Goal: Transaction & Acquisition: Obtain resource

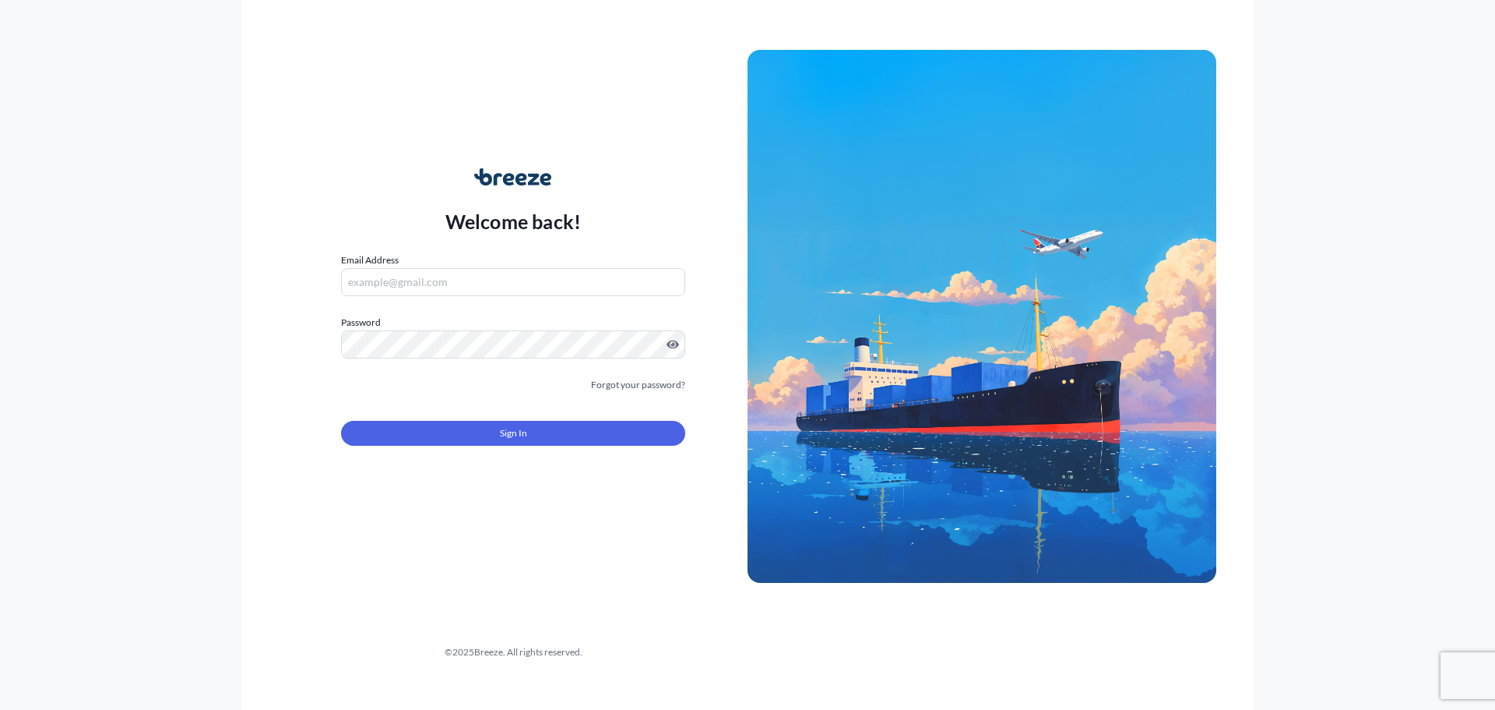
drag, startPoint x: 392, startPoint y: 268, endPoint x: 386, endPoint y: 274, distance: 8.8
click at [386, 273] on input "Email Address" at bounding box center [513, 282] width 344 height 28
click at [0, 709] on com-1password-button at bounding box center [0, 710] width 0 height 0
drag, startPoint x: 534, startPoint y: 280, endPoint x: 615, endPoint y: 274, distance: 81.2
click at [537, 278] on input "Email Address" at bounding box center [513, 282] width 344 height 28
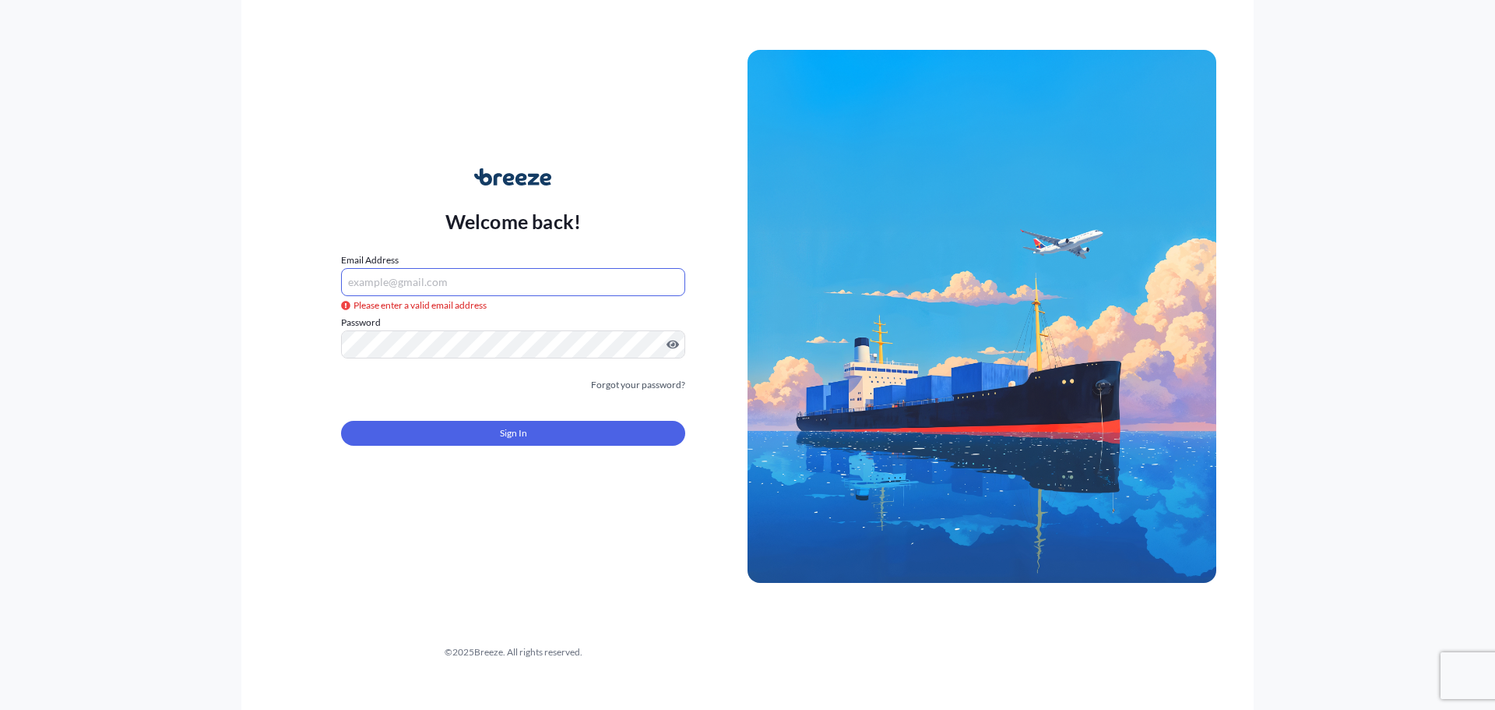
type input "[EMAIL_ADDRESS][DOMAIN_NAME]"
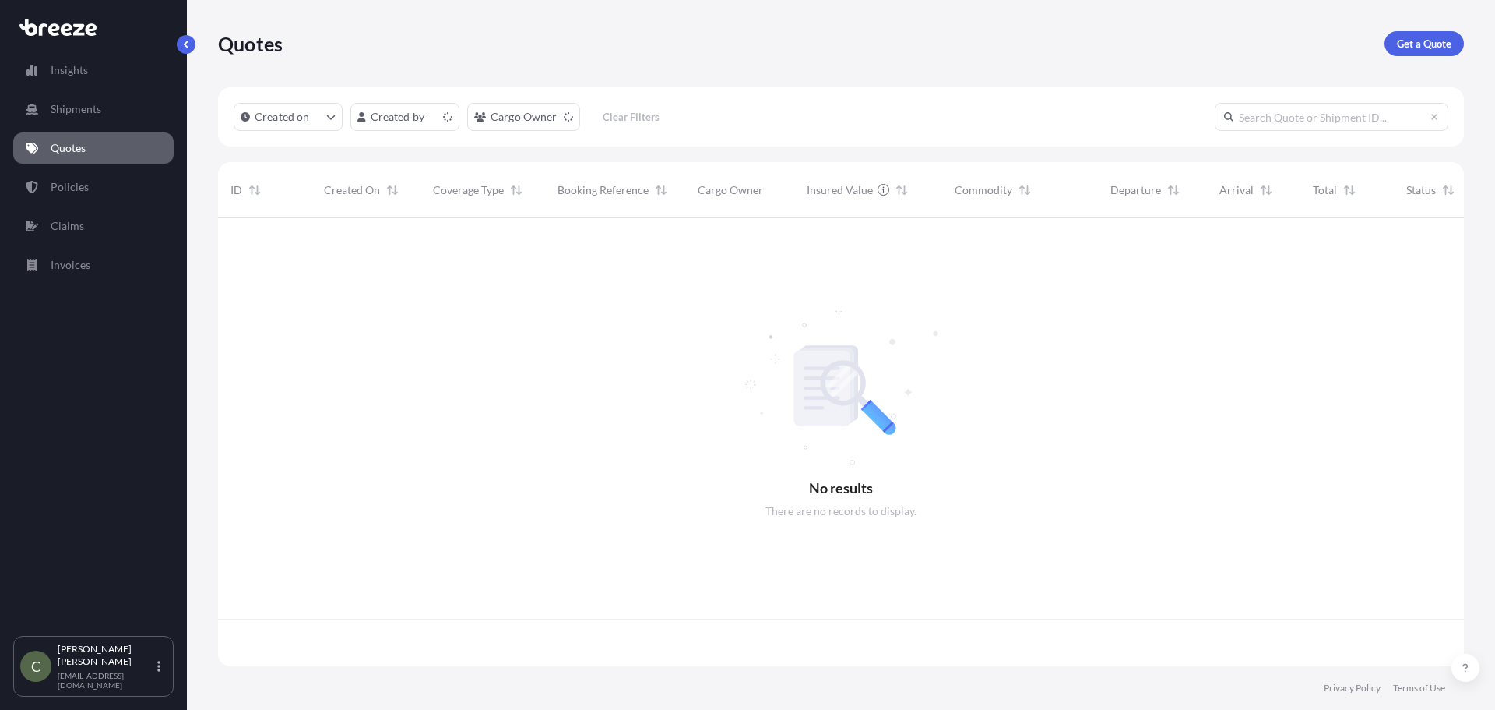
scroll to position [445, 1235]
click at [1419, 37] on p "Get a Quote" at bounding box center [1424, 44] width 55 height 16
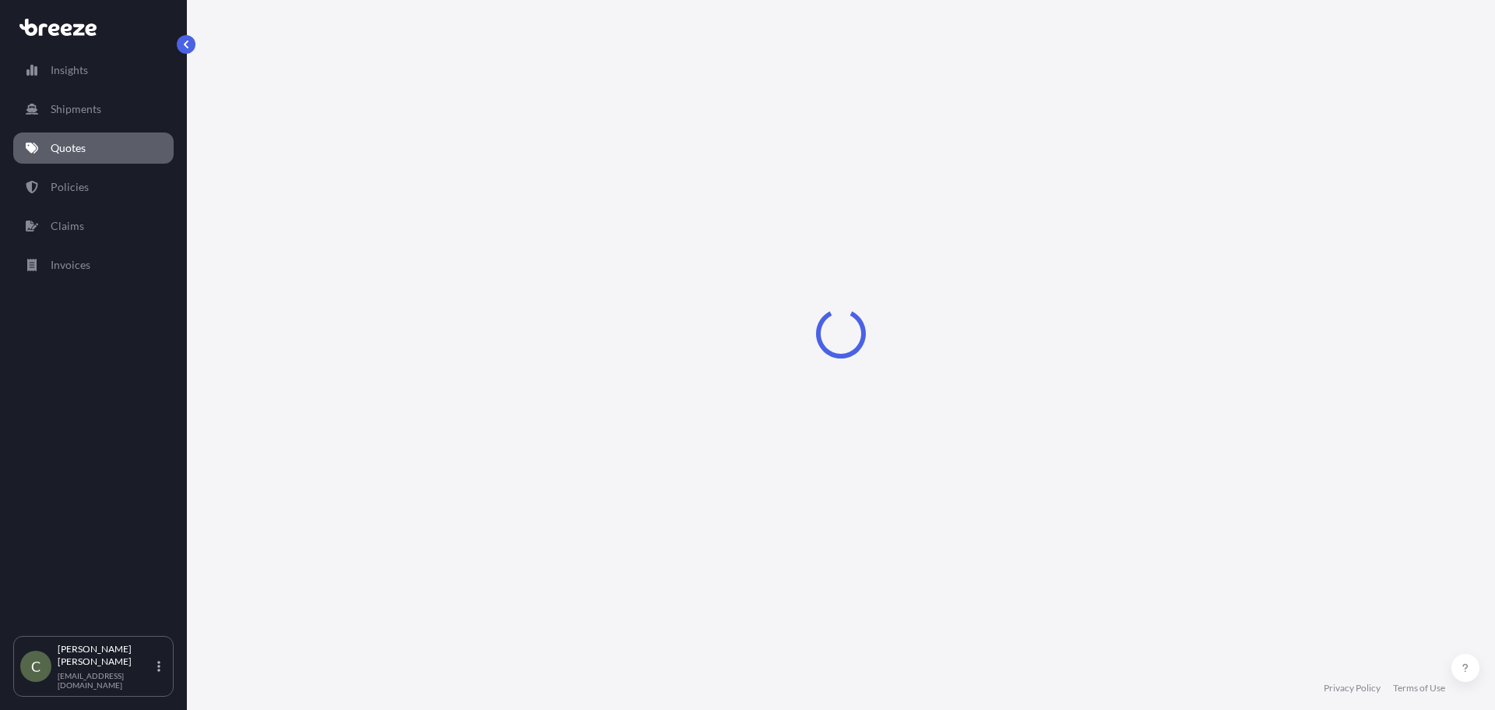
select select "Sea"
select select "1"
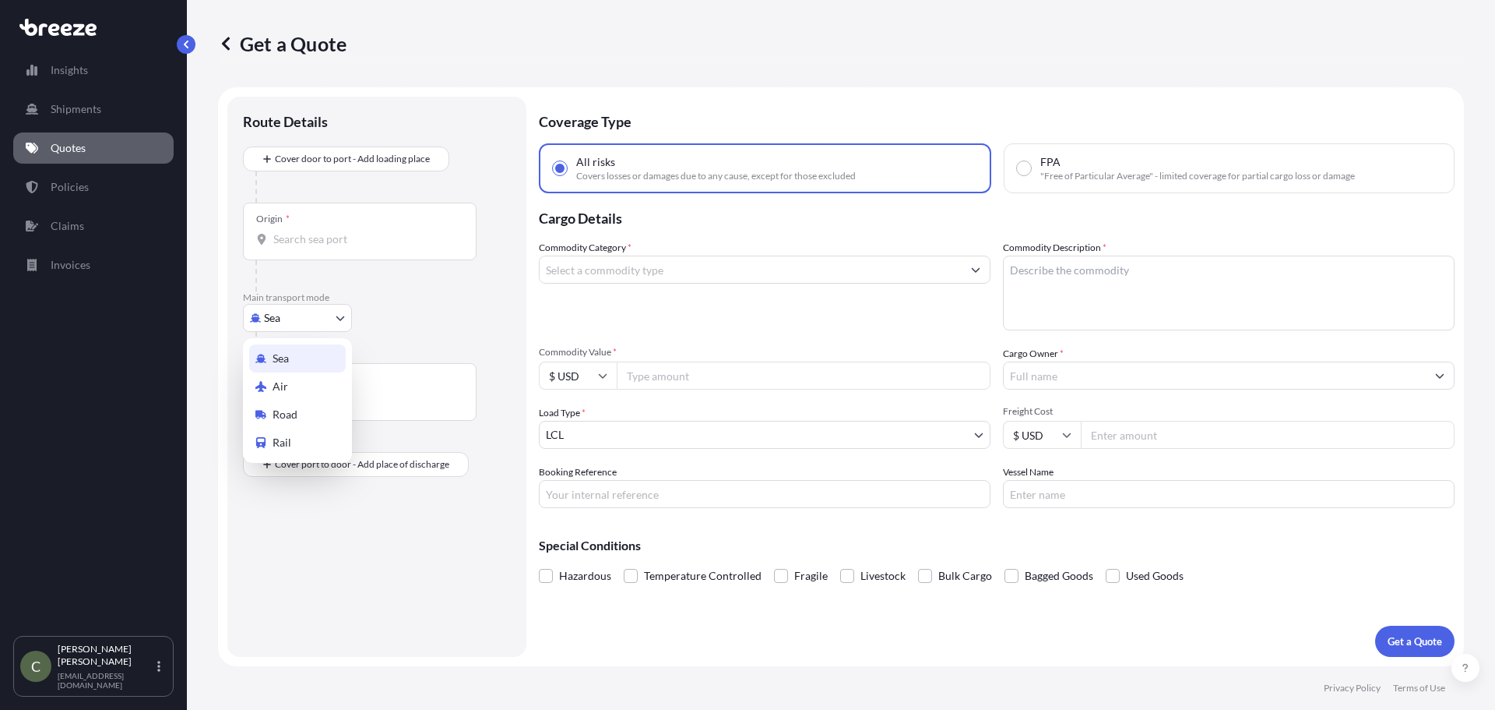
click at [338, 322] on body "Insights Shipments Quotes Policies Claims Invoices C [PERSON_NAME] [EMAIL_ADDRE…" at bounding box center [747, 355] width 1495 height 710
click at [285, 408] on span "Road" at bounding box center [285, 415] width 25 height 16
select select "Road"
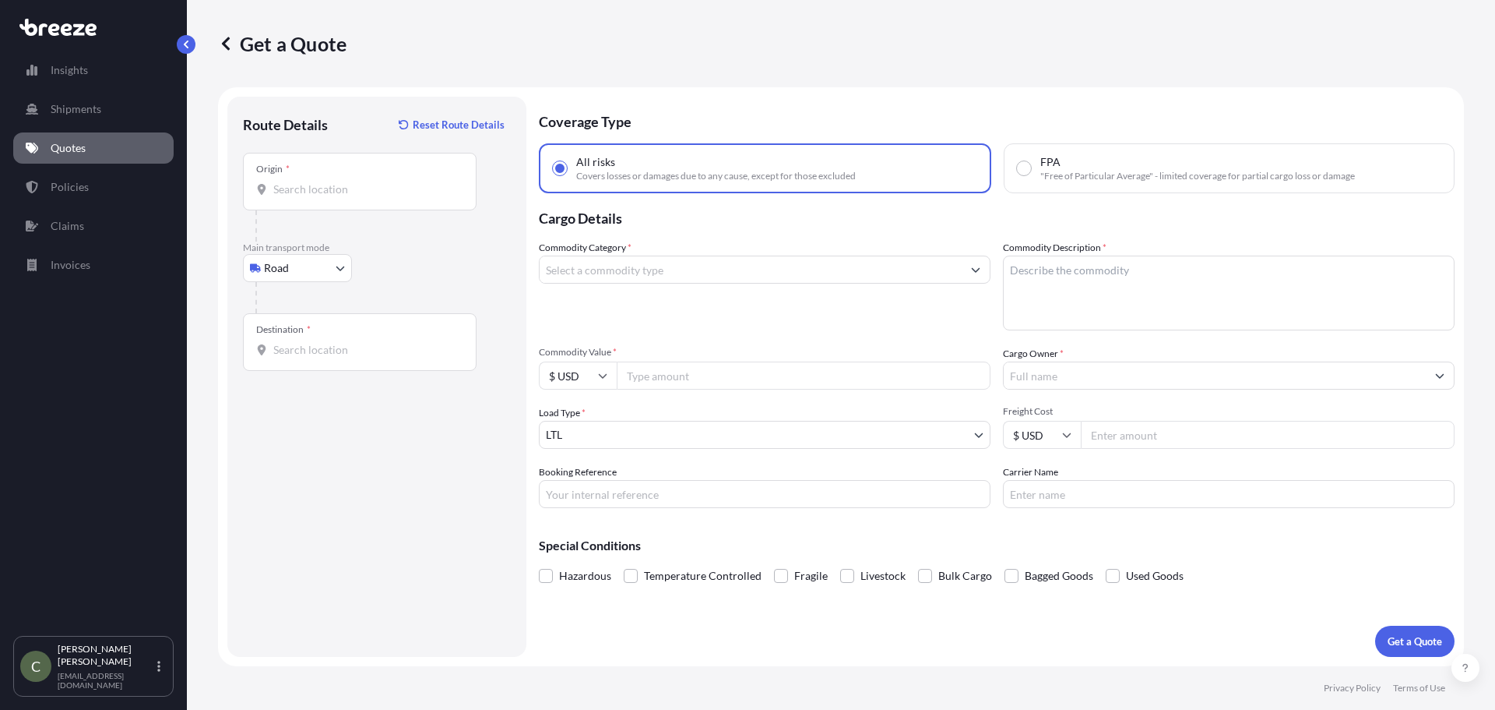
click at [336, 200] on div "Origin *" at bounding box center [360, 182] width 234 height 58
click at [336, 197] on input "Origin *" at bounding box center [365, 189] width 184 height 16
click at [306, 187] on input "Origin * Please select an origin" at bounding box center [365, 189] width 184 height 16
click at [63, 150] on p "Quotes" at bounding box center [68, 148] width 35 height 16
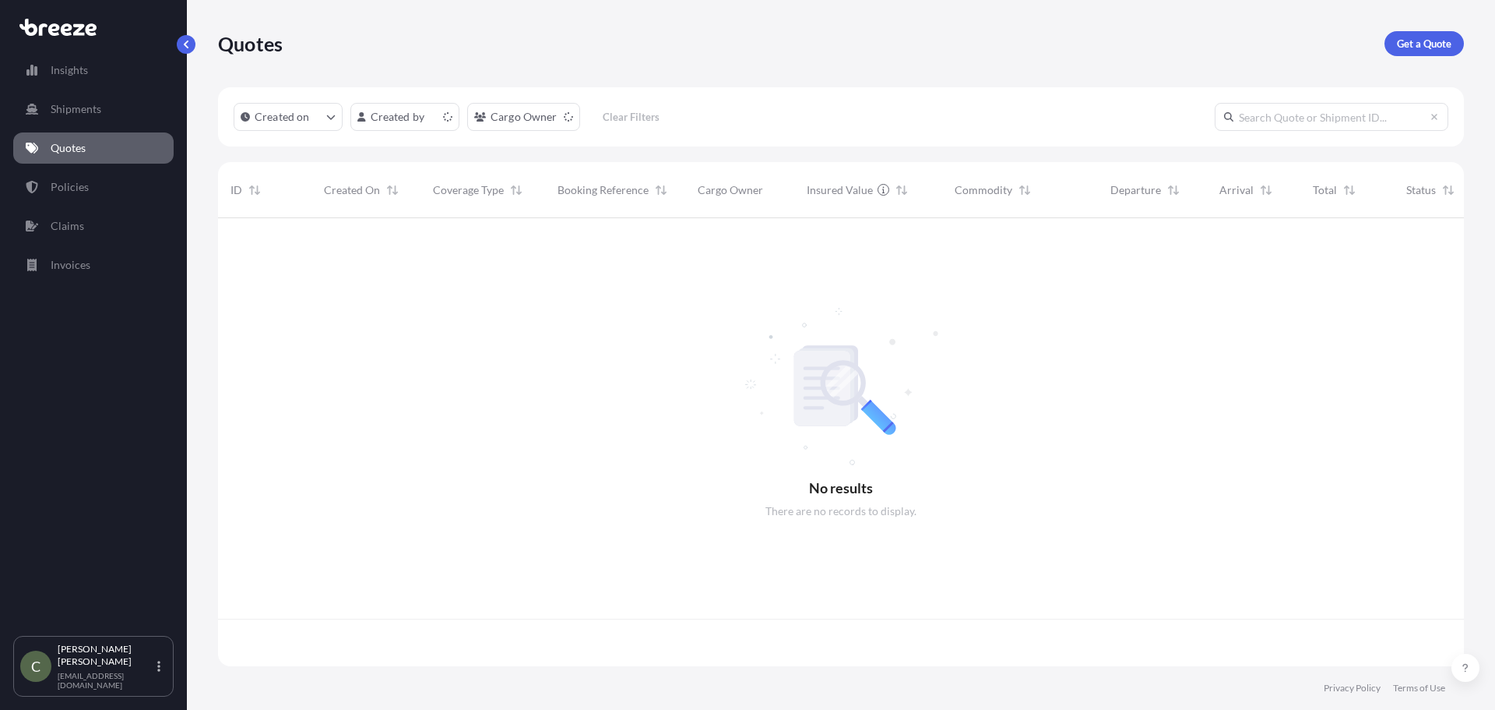
scroll to position [445, 1235]
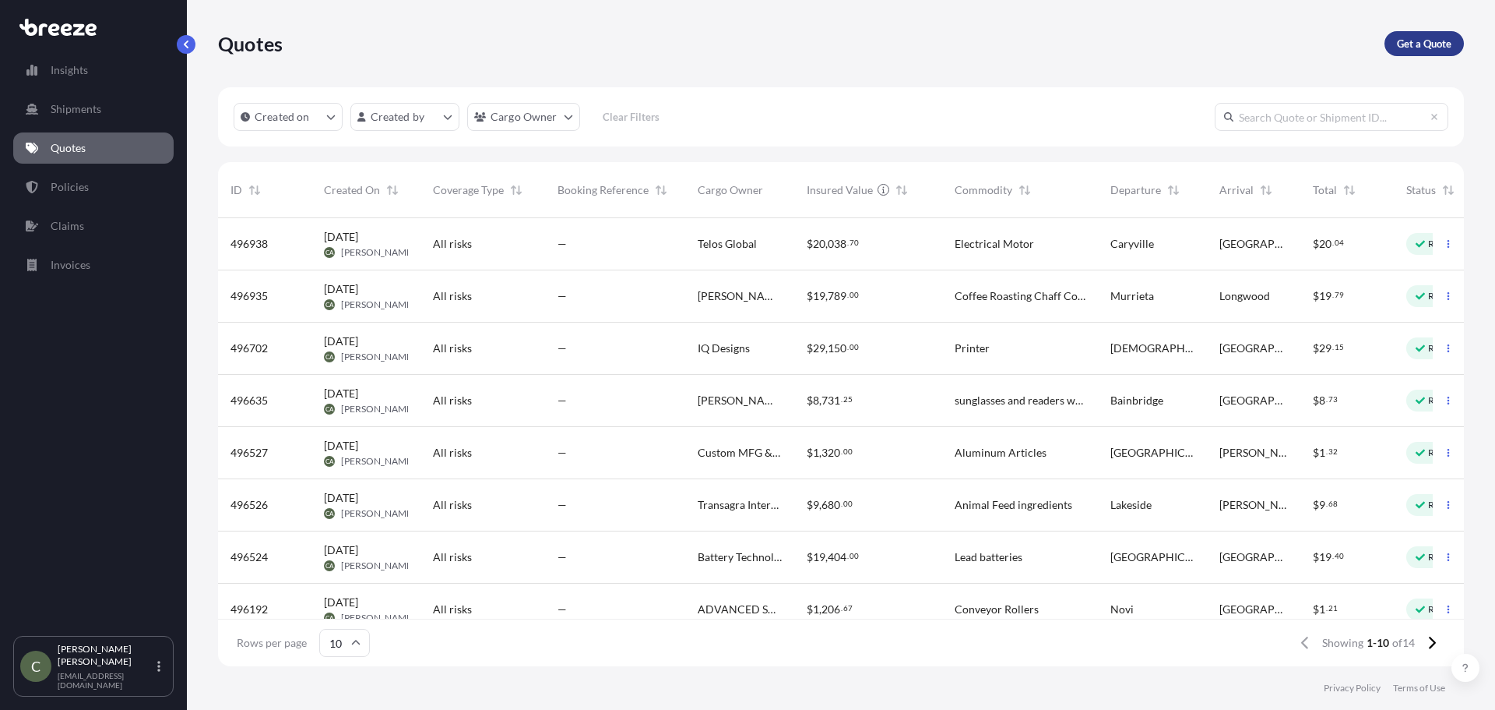
click at [1406, 44] on p "Get a Quote" at bounding box center [1424, 44] width 55 height 16
select select "Sea"
select select "1"
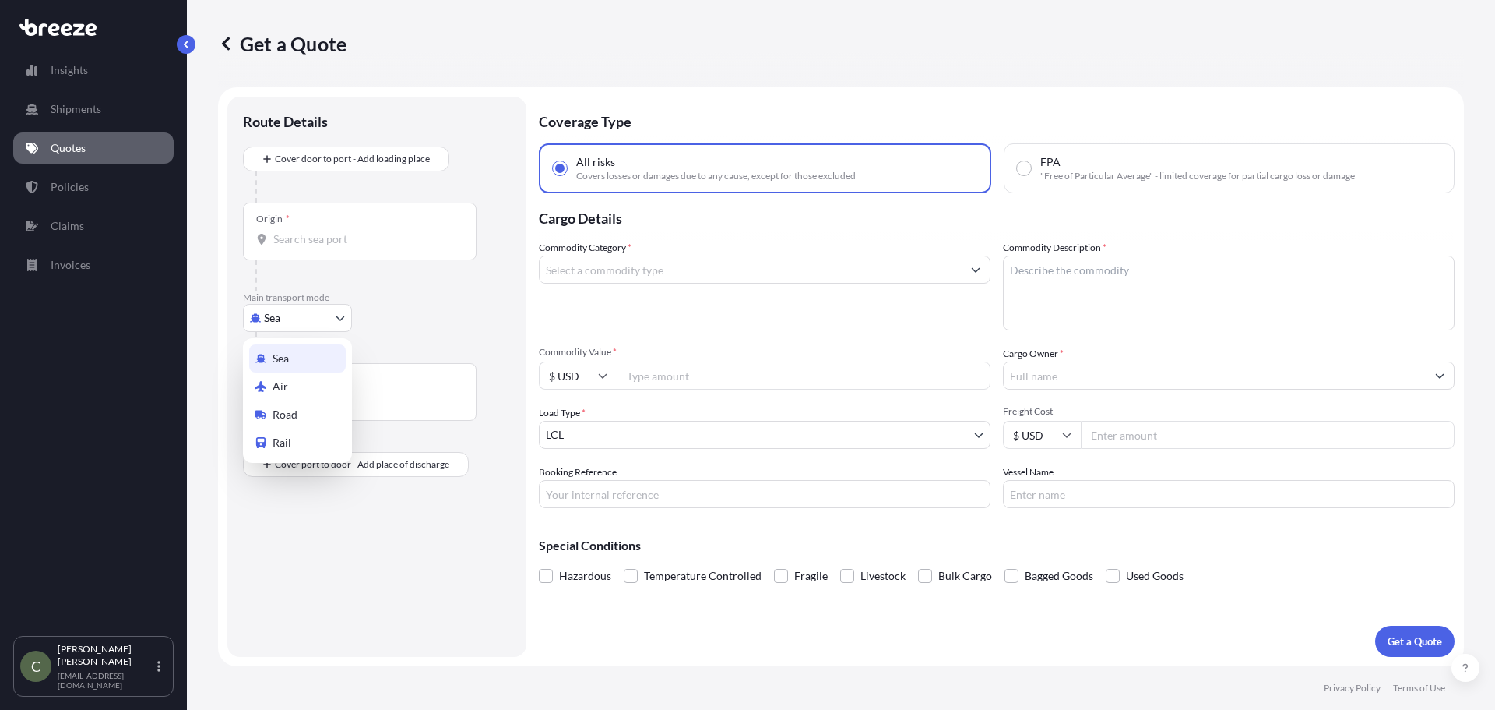
click at [332, 316] on body "Insights Shipments Quotes Policies Claims Invoices C [PERSON_NAME] [EMAIL_ADDRE…" at bounding box center [747, 355] width 1495 height 710
click at [274, 412] on span "Road" at bounding box center [285, 415] width 25 height 16
select select "Road"
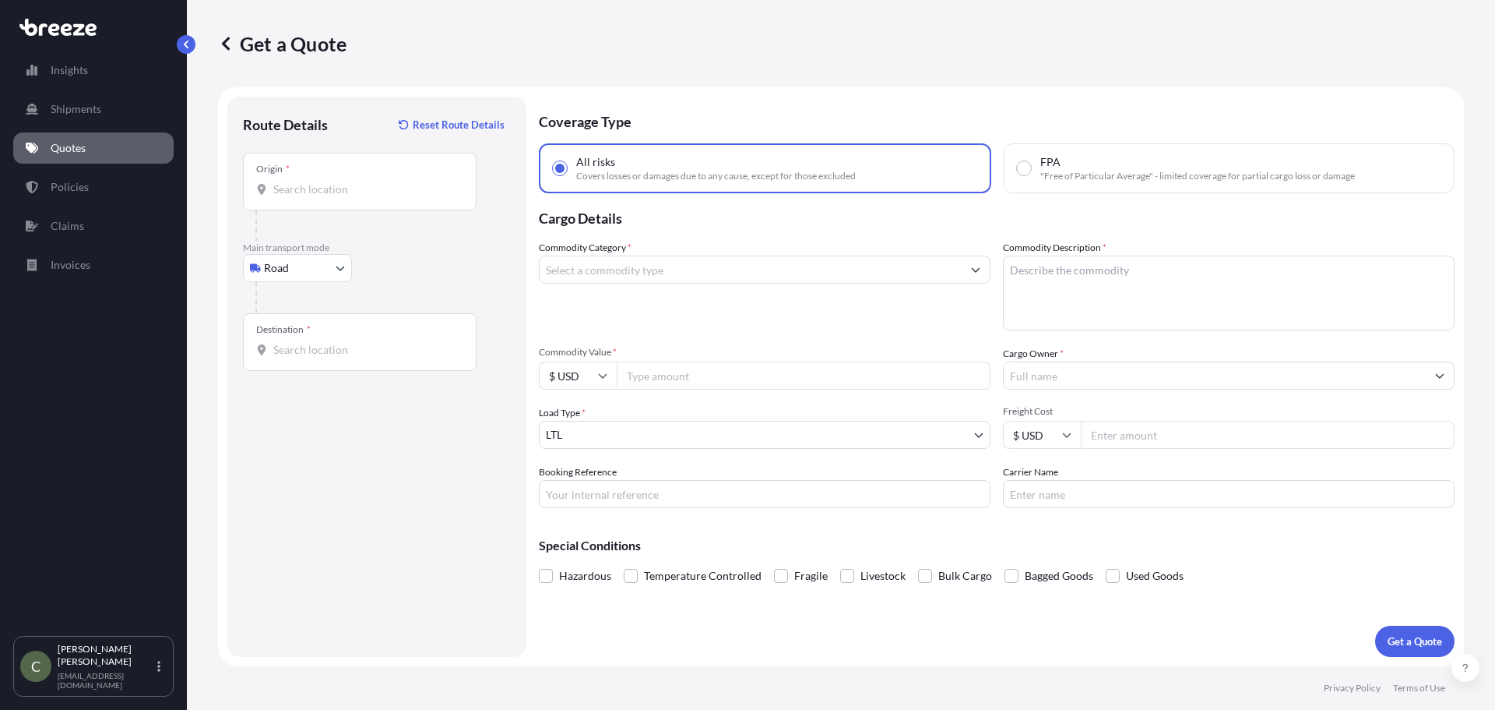
click at [300, 188] on input "Origin *" at bounding box center [365, 189] width 184 height 16
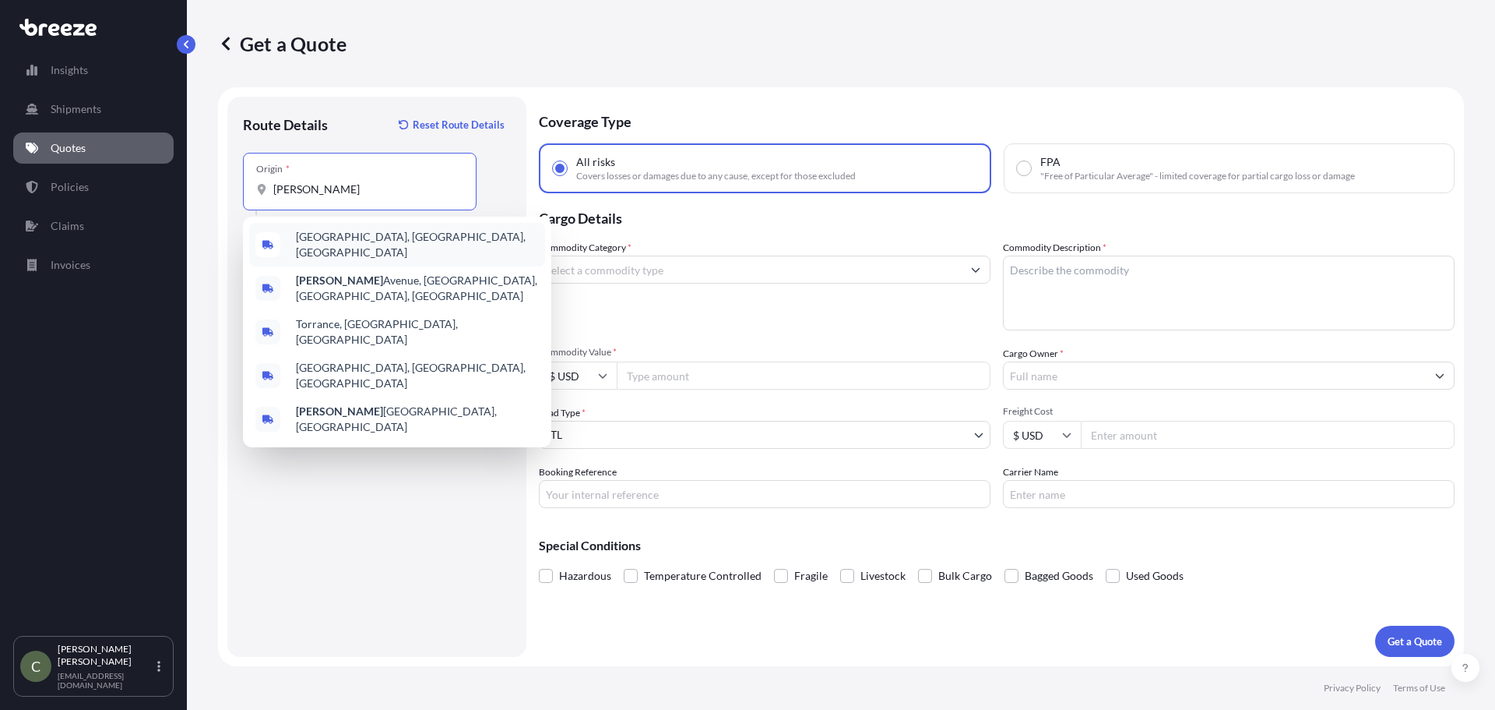
click at [336, 237] on span "[GEOGRAPHIC_DATA], [GEOGRAPHIC_DATA], [GEOGRAPHIC_DATA]" at bounding box center [417, 244] width 243 height 31
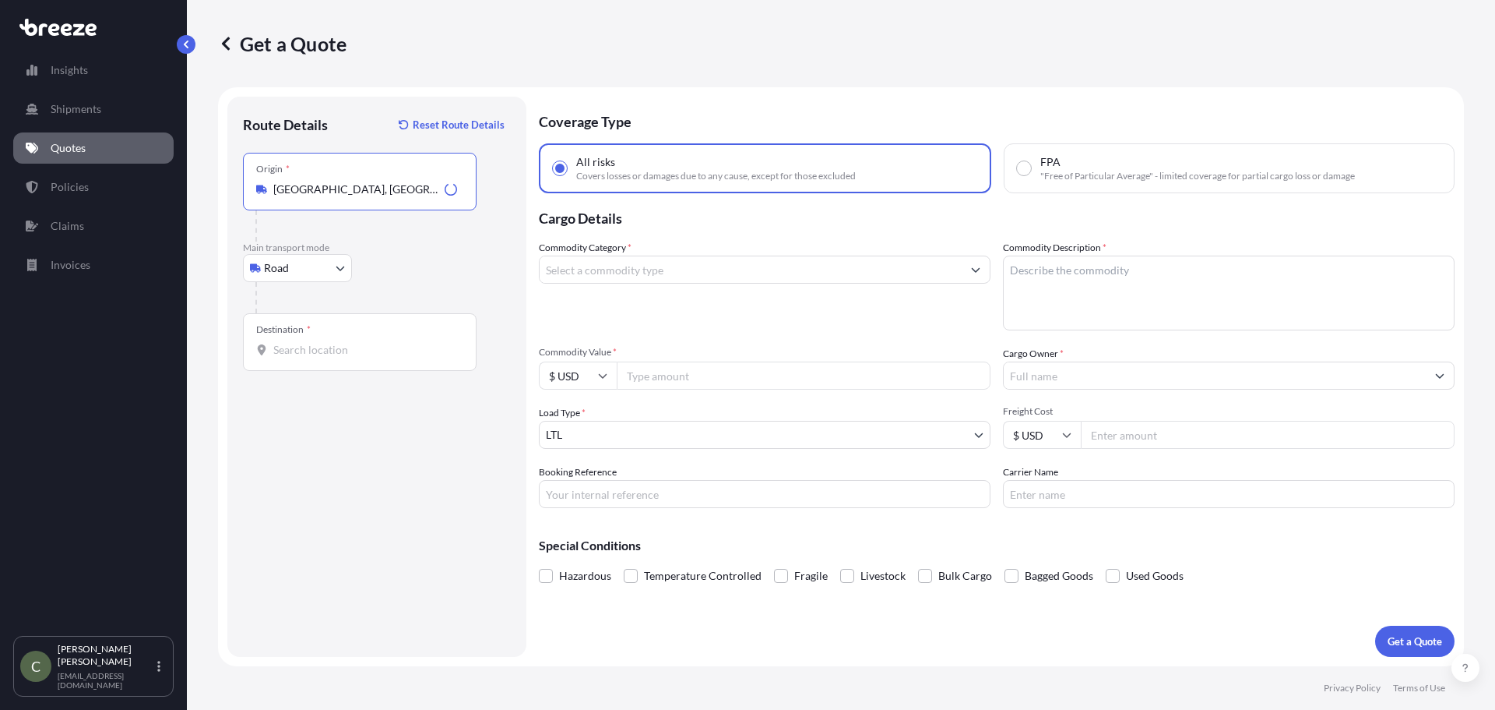
type input "[GEOGRAPHIC_DATA], [GEOGRAPHIC_DATA], [GEOGRAPHIC_DATA]"
click at [305, 351] on input "Destination *" at bounding box center [365, 350] width 184 height 16
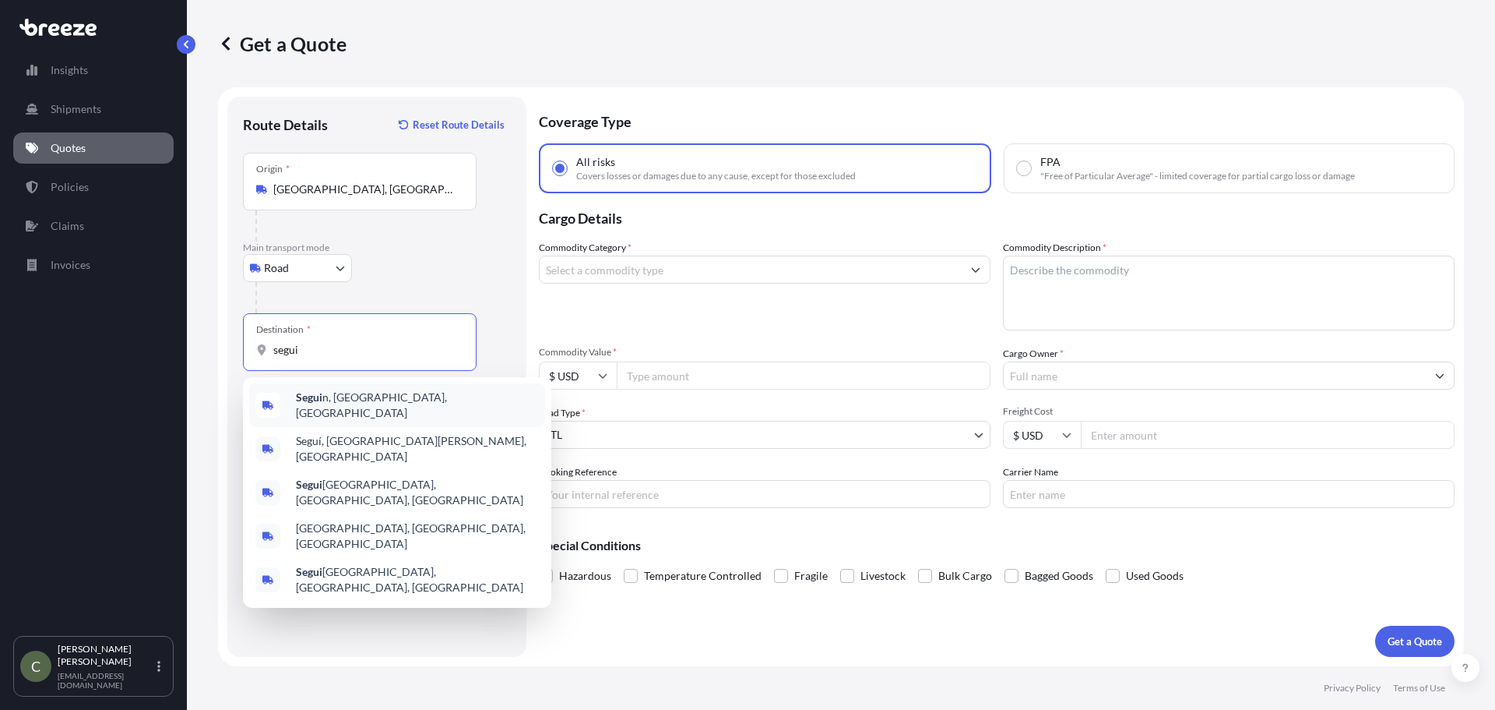
click at [336, 410] on div "Segui n, [GEOGRAPHIC_DATA], [GEOGRAPHIC_DATA]" at bounding box center [397, 405] width 296 height 44
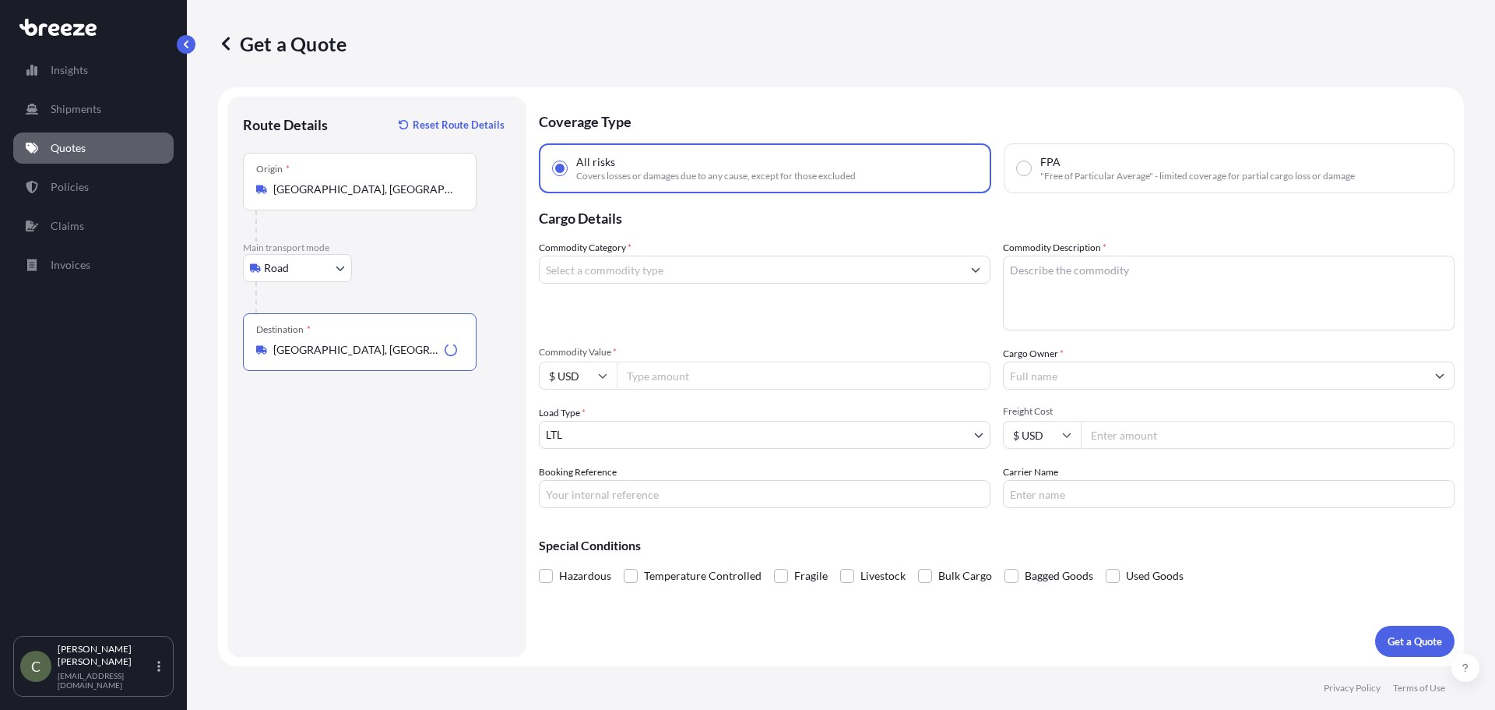
type input "[GEOGRAPHIC_DATA], [GEOGRAPHIC_DATA], [GEOGRAPHIC_DATA]"
click at [647, 273] on input "Commodity Category *" at bounding box center [751, 269] width 422 height 28
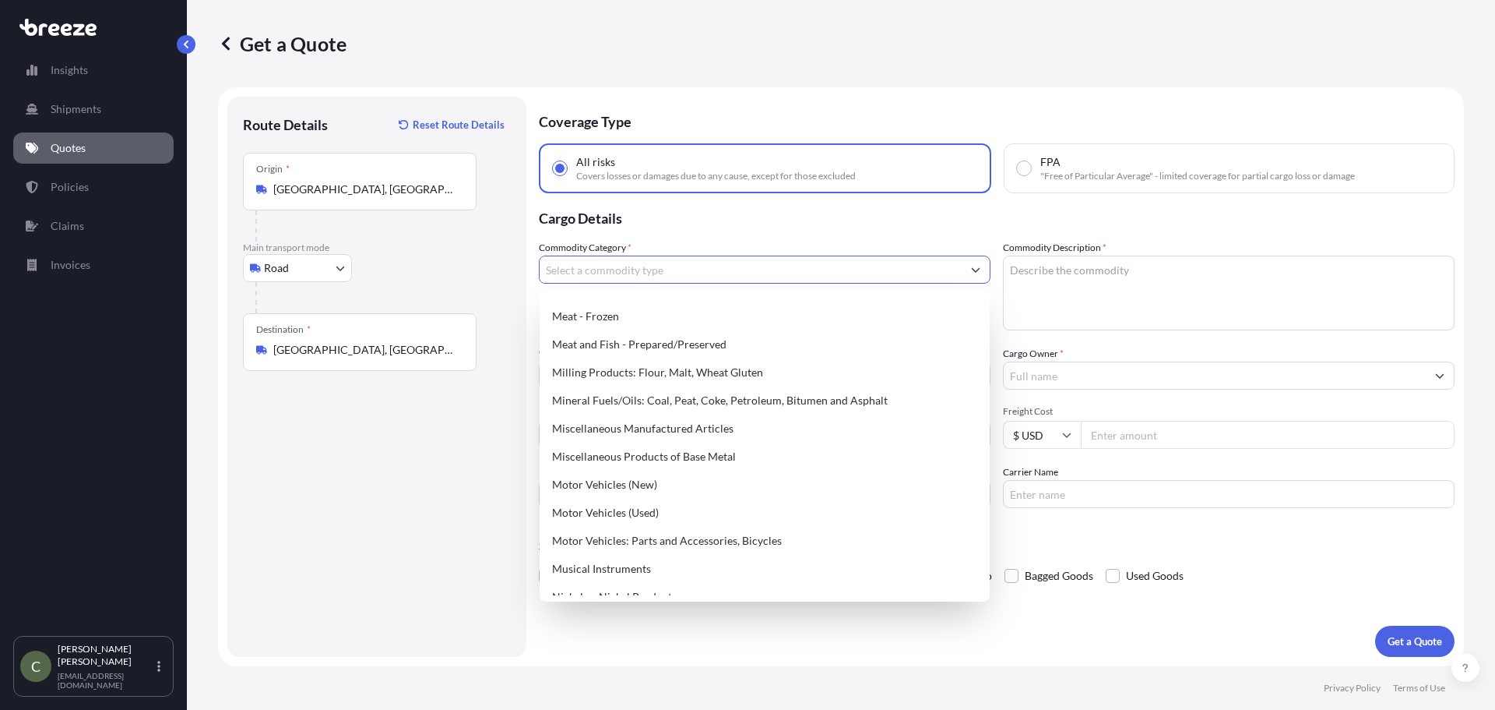
scroll to position [2103, 0]
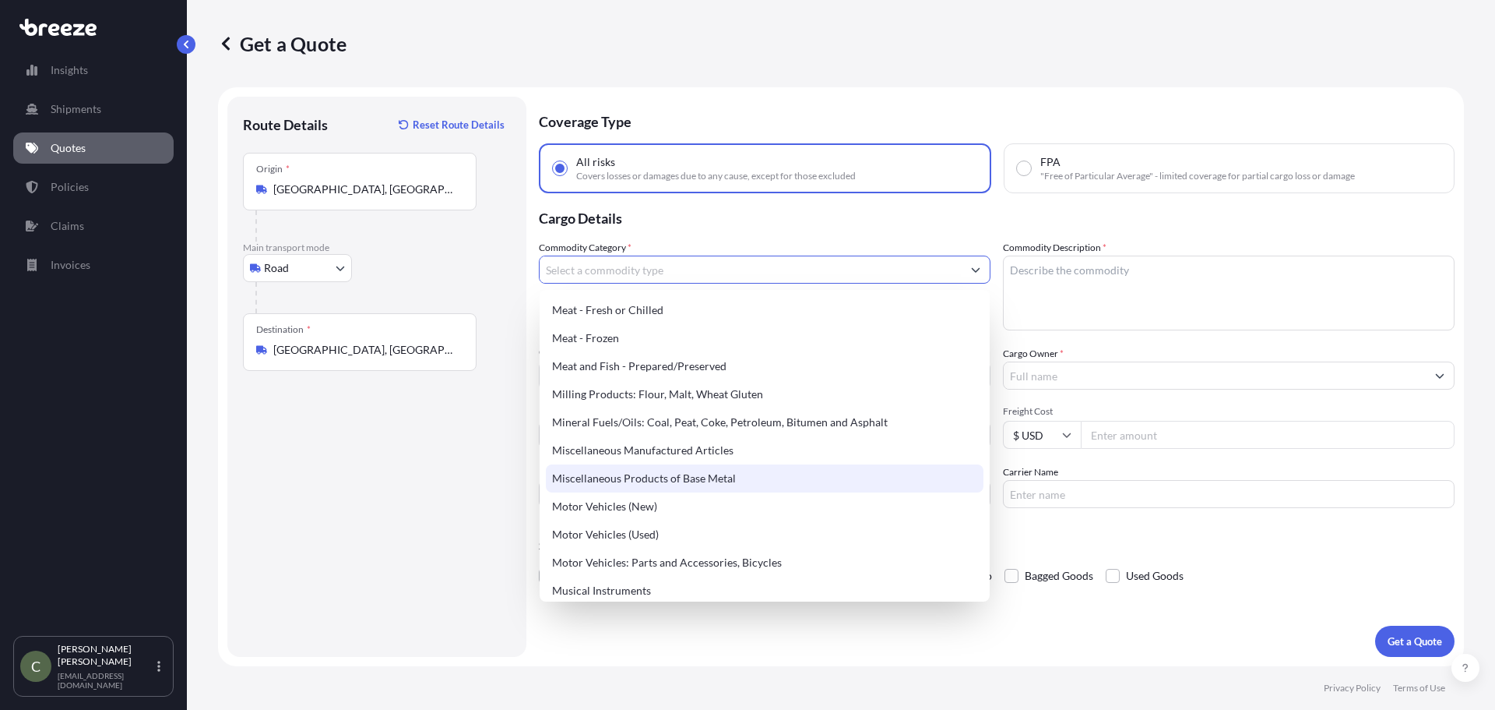
click at [603, 471] on div "Miscellaneous Products of Base Metal" at bounding box center [765, 478] width 438 height 28
type input "Miscellaneous Products of Base Metal"
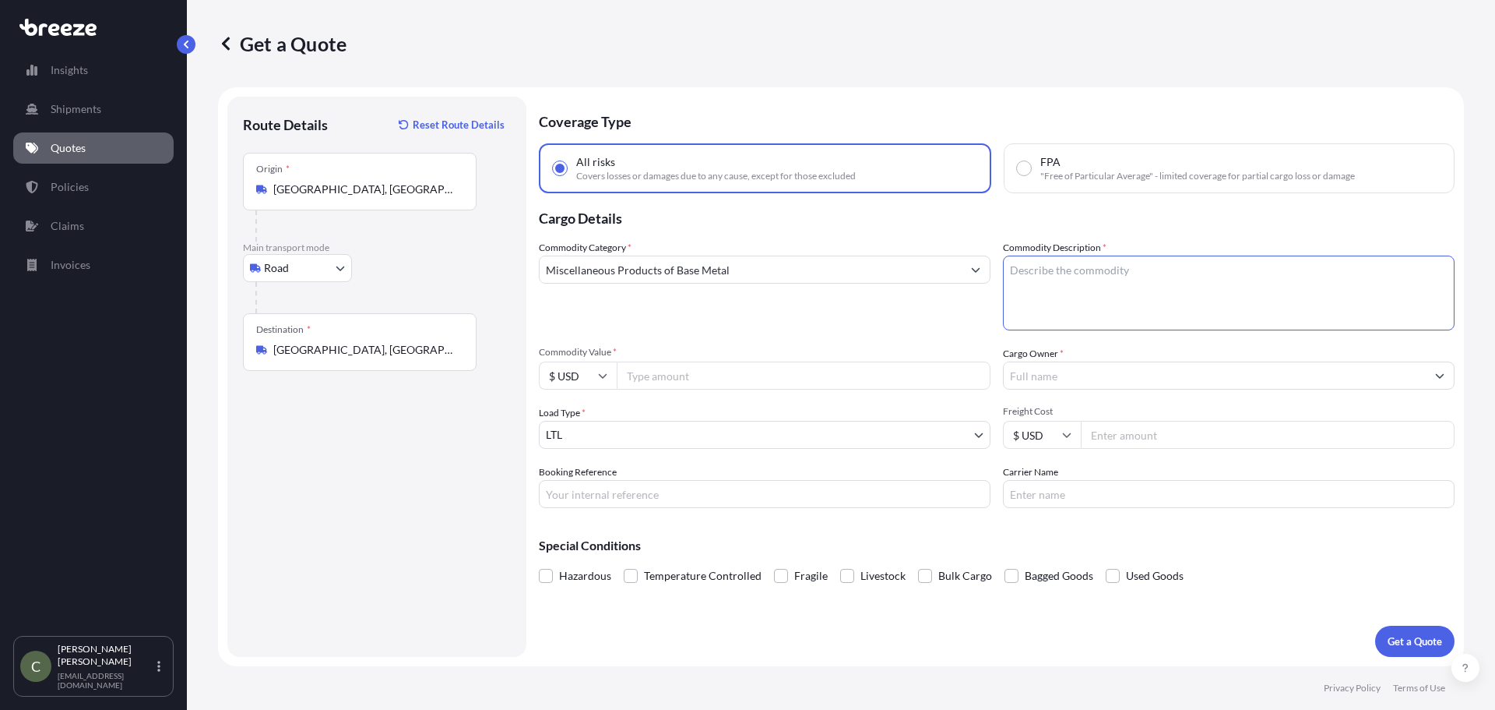
click at [1051, 277] on textarea "Commodity Description *" at bounding box center [1229, 292] width 452 height 75
type textarea "Rotor Gear Box"
click at [687, 377] on input "Commodity Value *" at bounding box center [804, 375] width 374 height 28
type input "54000"
click at [1063, 382] on input "Cargo Owner *" at bounding box center [1215, 375] width 422 height 28
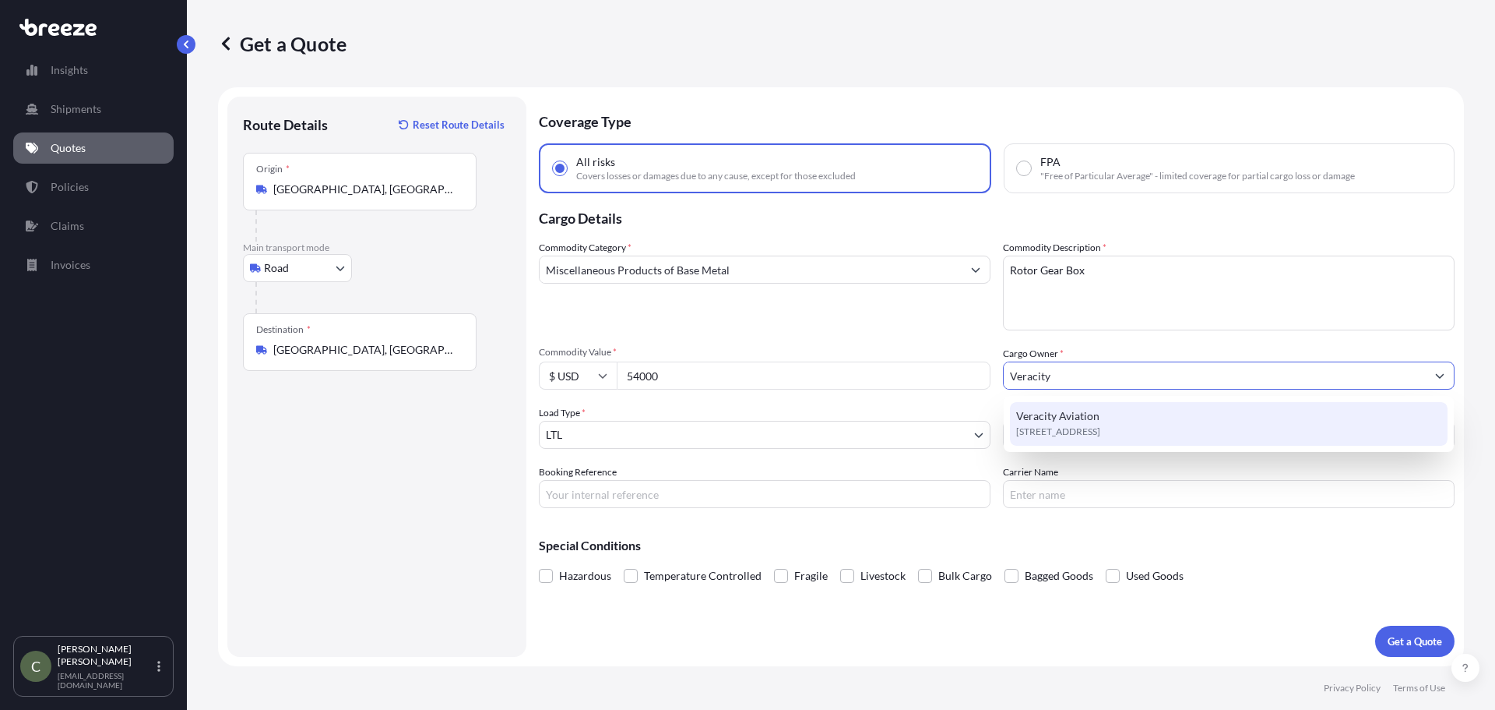
click at [1081, 418] on span "Veracity Aviation" at bounding box center [1057, 416] width 83 height 16
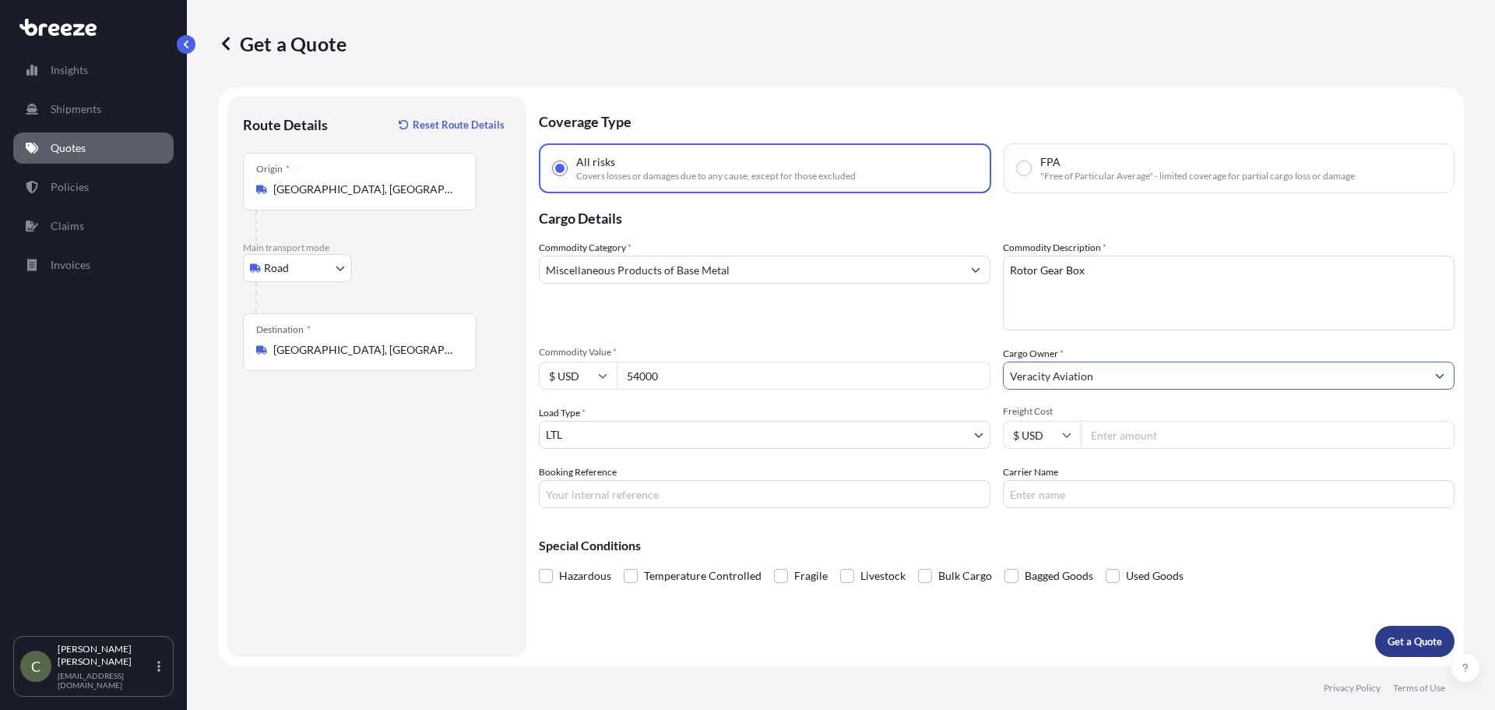
type input "Veracity Aviation"
click at [1413, 636] on p "Get a Quote" at bounding box center [1415, 641] width 55 height 16
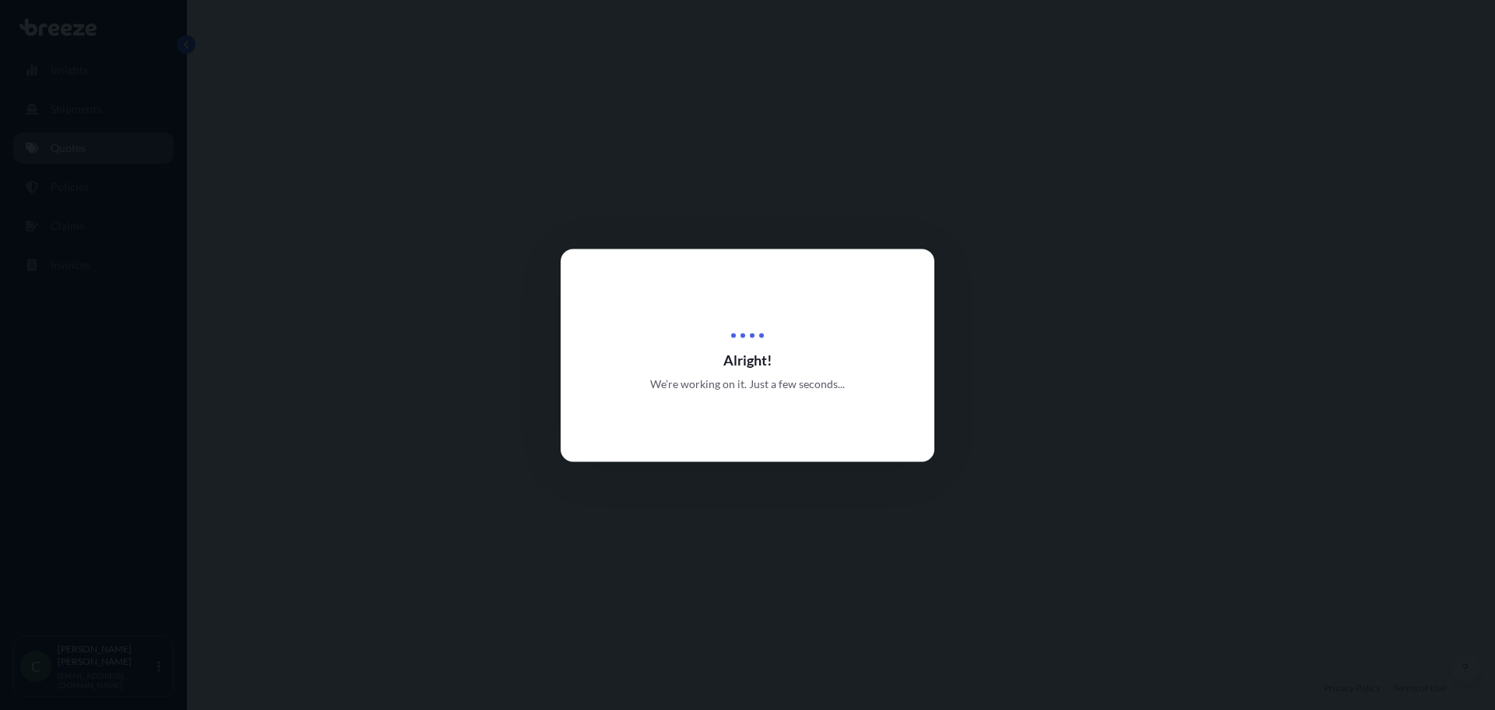
select select "Road"
select select "1"
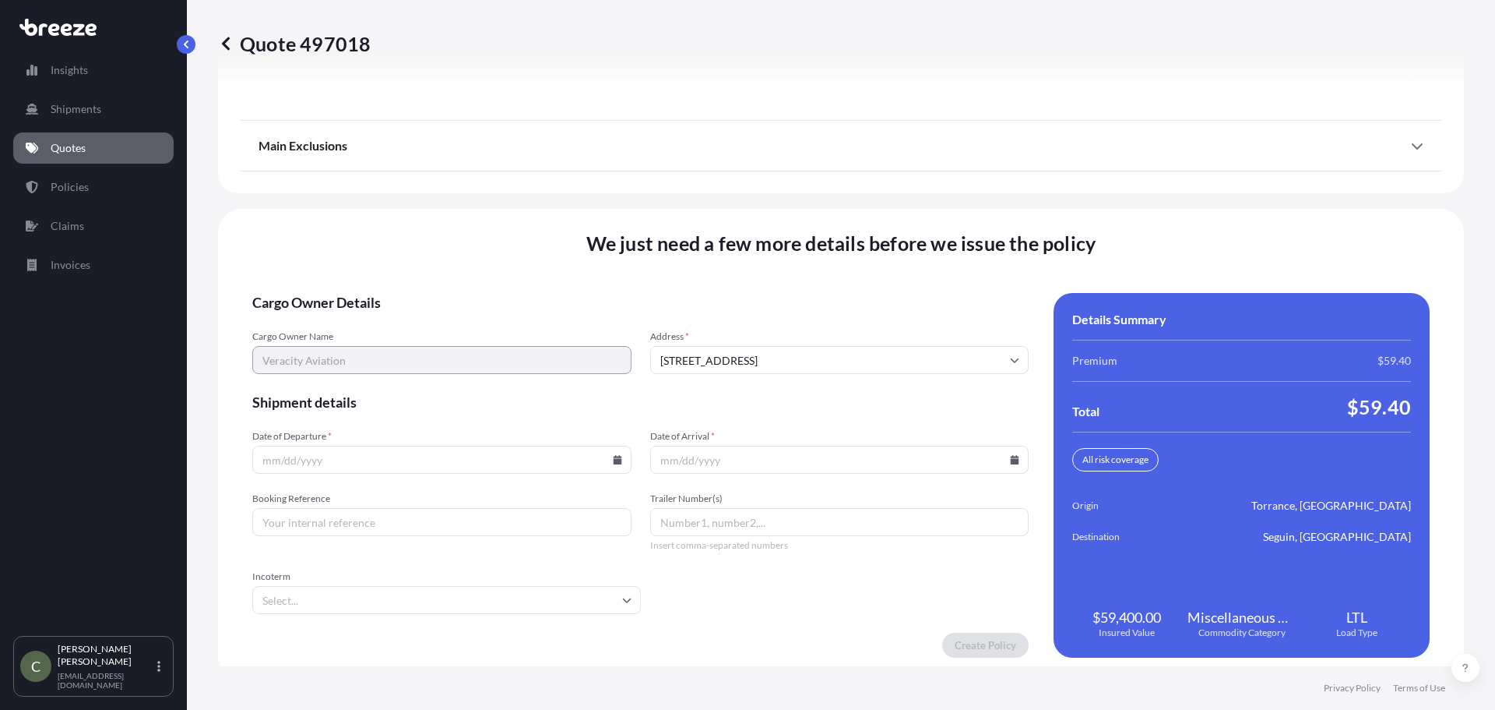
scroll to position [1995, 0]
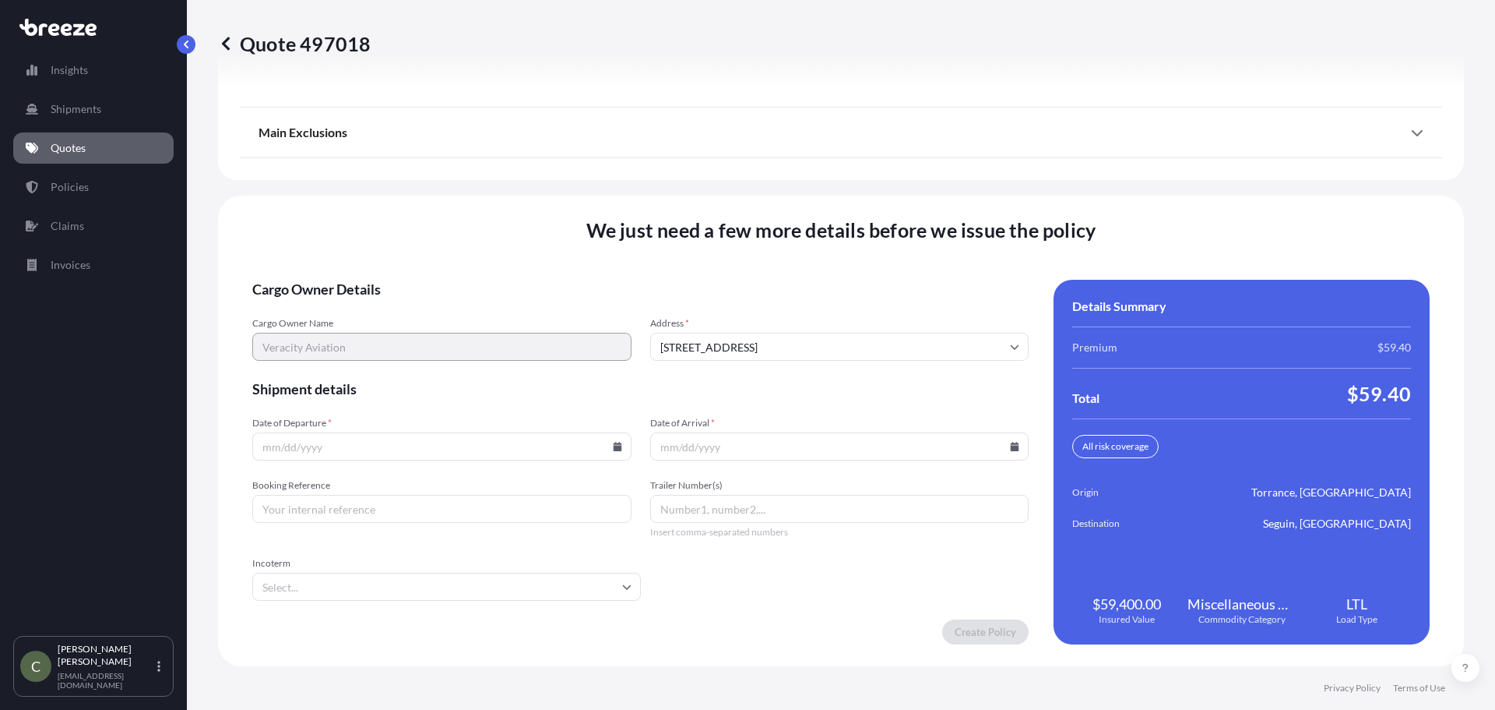
click at [454, 449] on input "Date of Departure *" at bounding box center [441, 446] width 379 height 28
click at [618, 442] on icon at bounding box center [617, 446] width 9 height 9
click at [331, 339] on button "18" at bounding box center [331, 337] width 25 height 25
type input "[DATE]"
click at [1010, 444] on icon at bounding box center [1014, 446] width 9 height 9
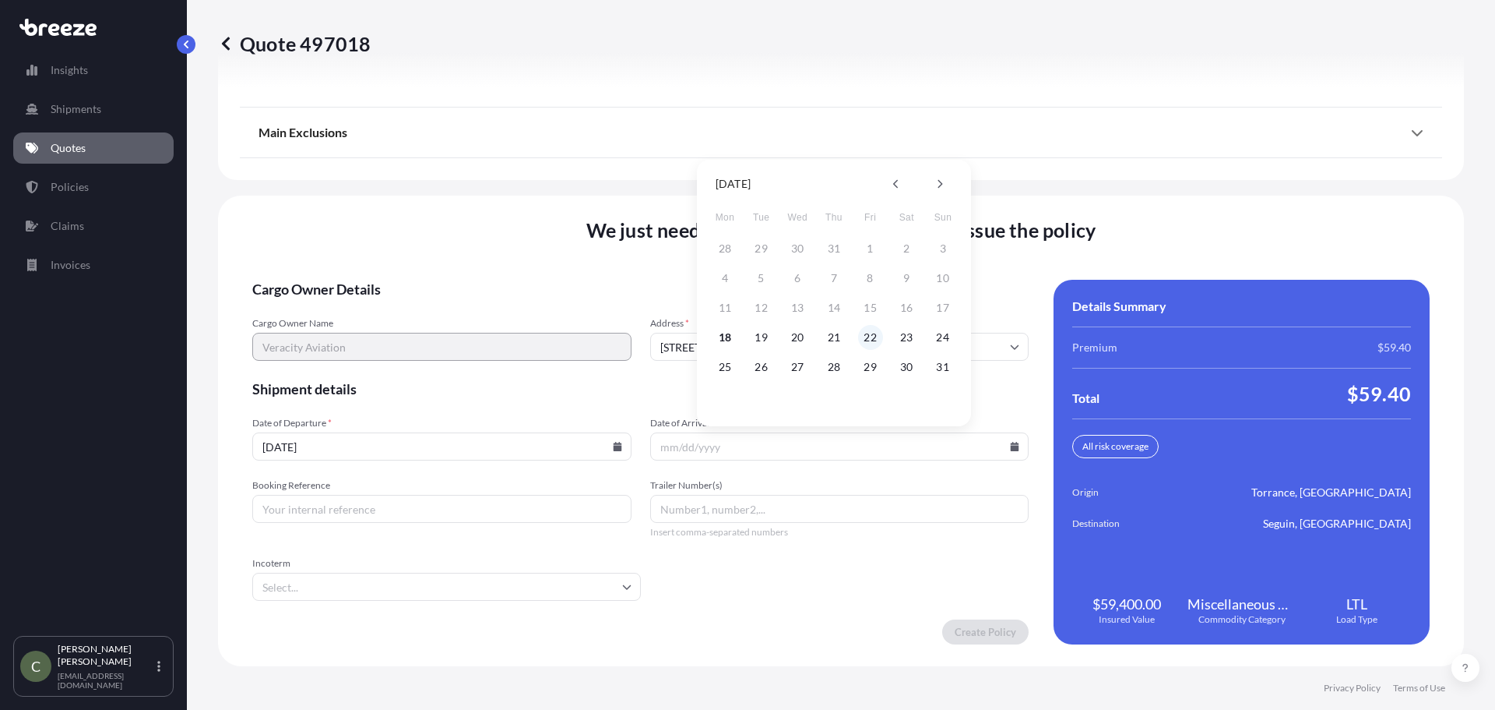
click at [871, 338] on button "22" at bounding box center [870, 337] width 25 height 25
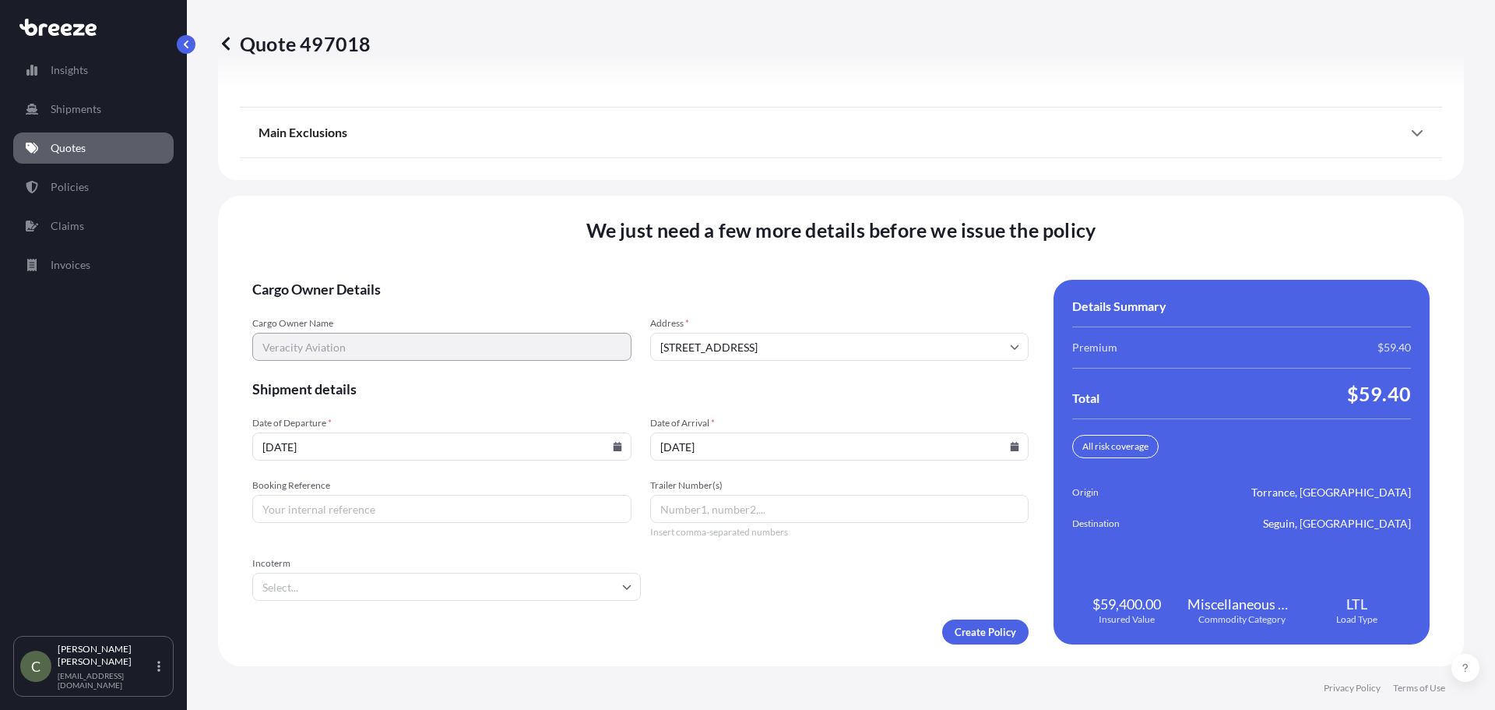
type input "[DATE]"
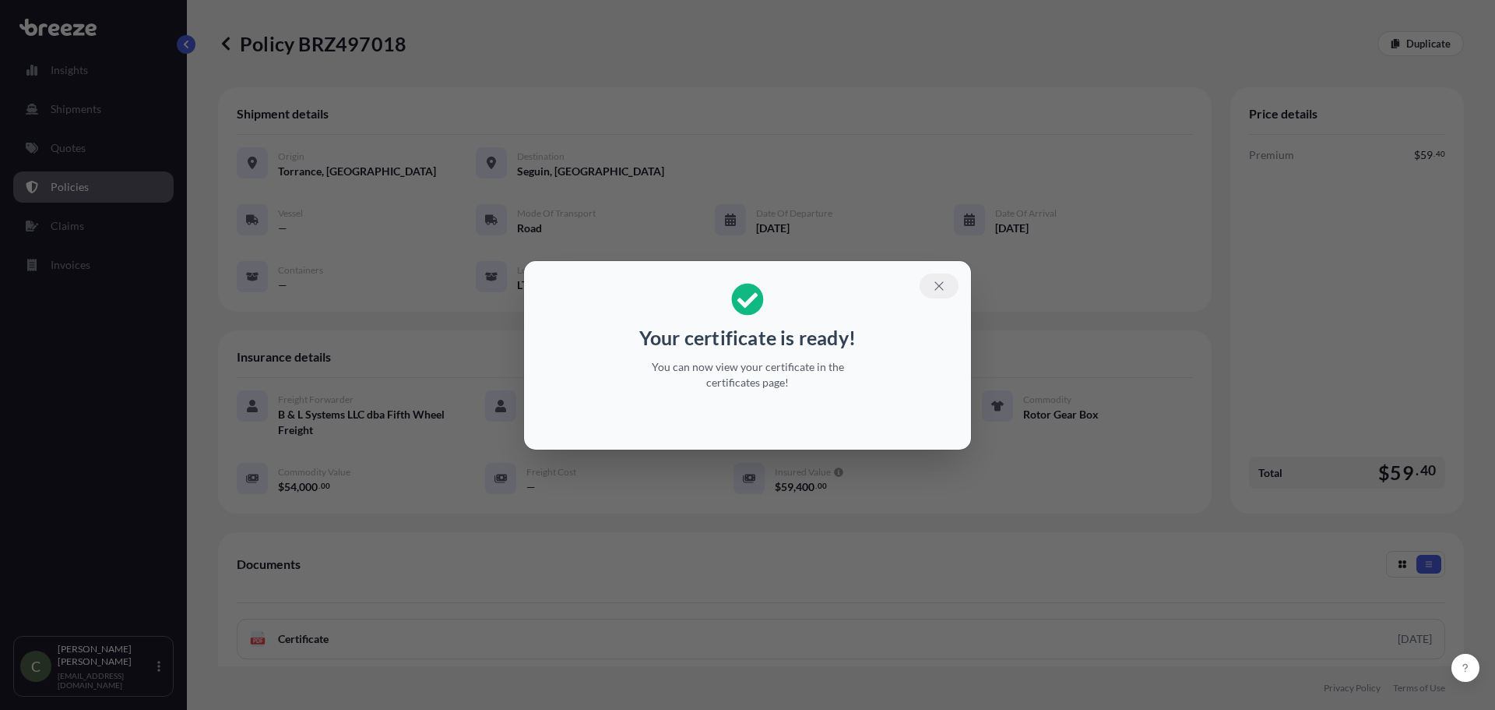
click at [935, 287] on icon "button" at bounding box center [939, 286] width 14 height 14
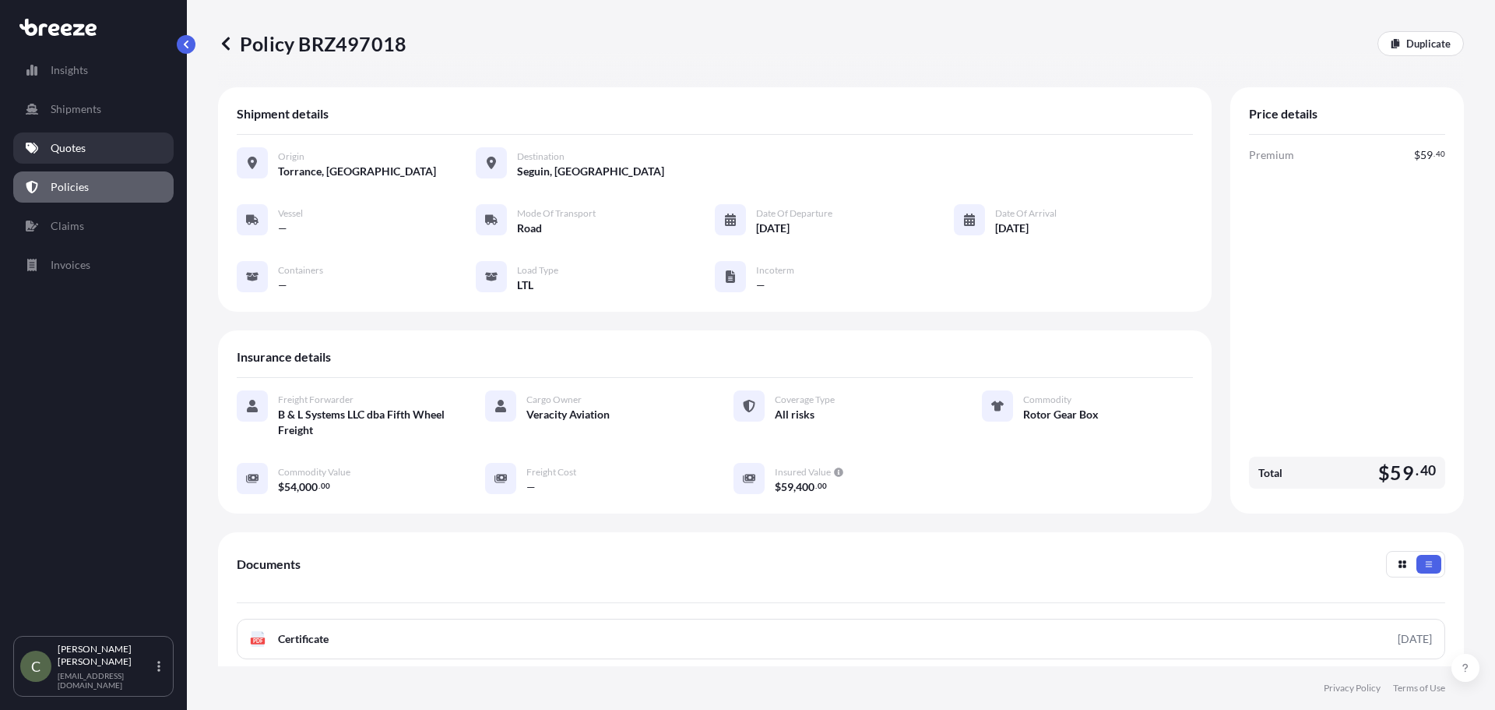
click at [81, 143] on p "Quotes" at bounding box center [68, 148] width 35 height 16
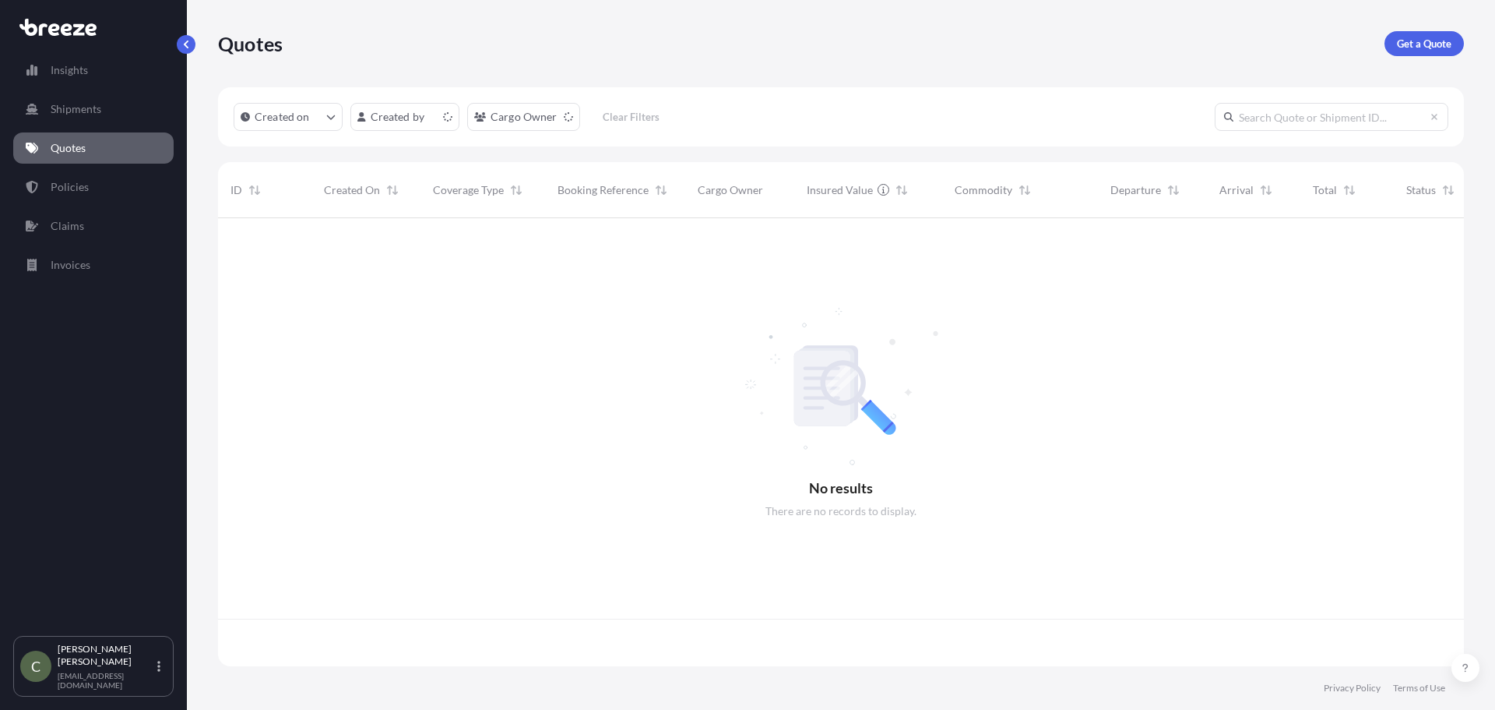
scroll to position [445, 1235]
click at [1410, 37] on p "Get a Quote" at bounding box center [1424, 44] width 55 height 16
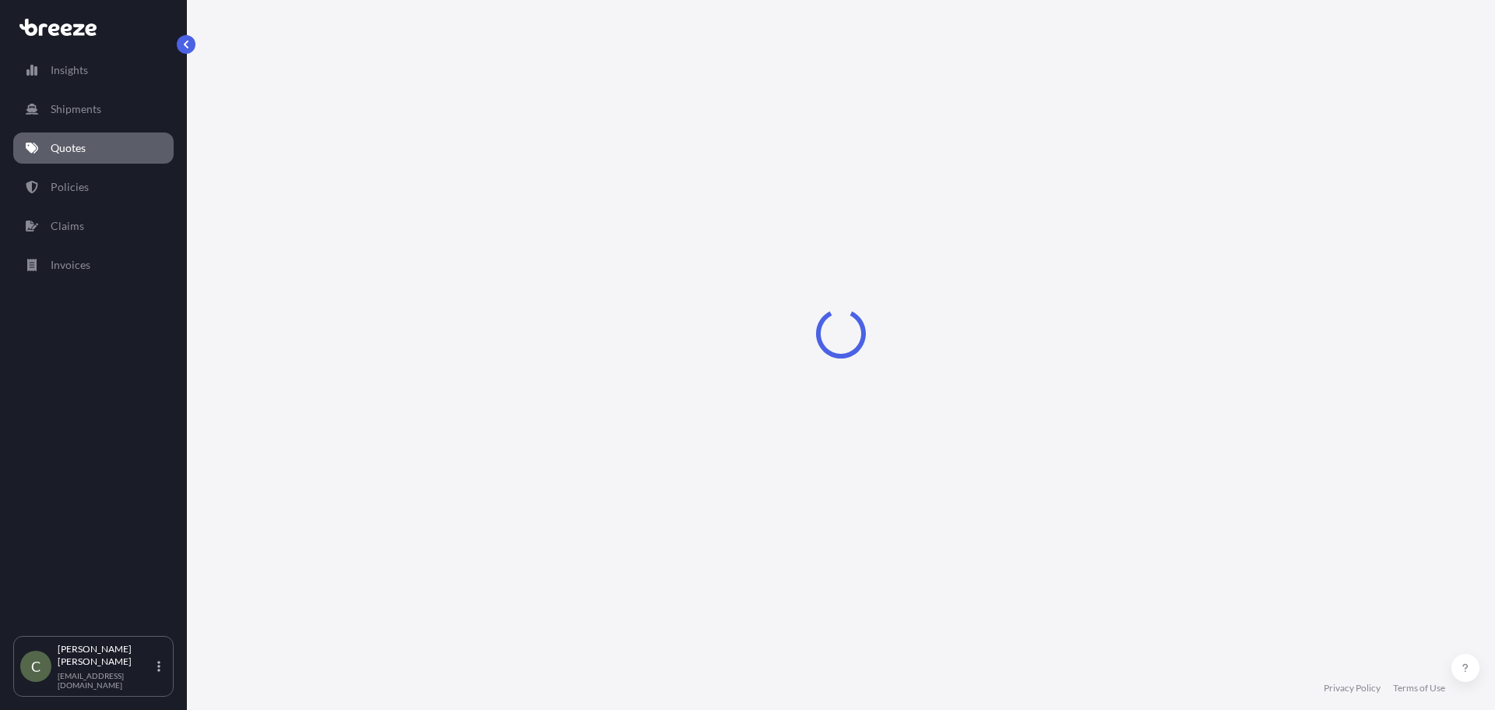
select select "Sea"
select select "1"
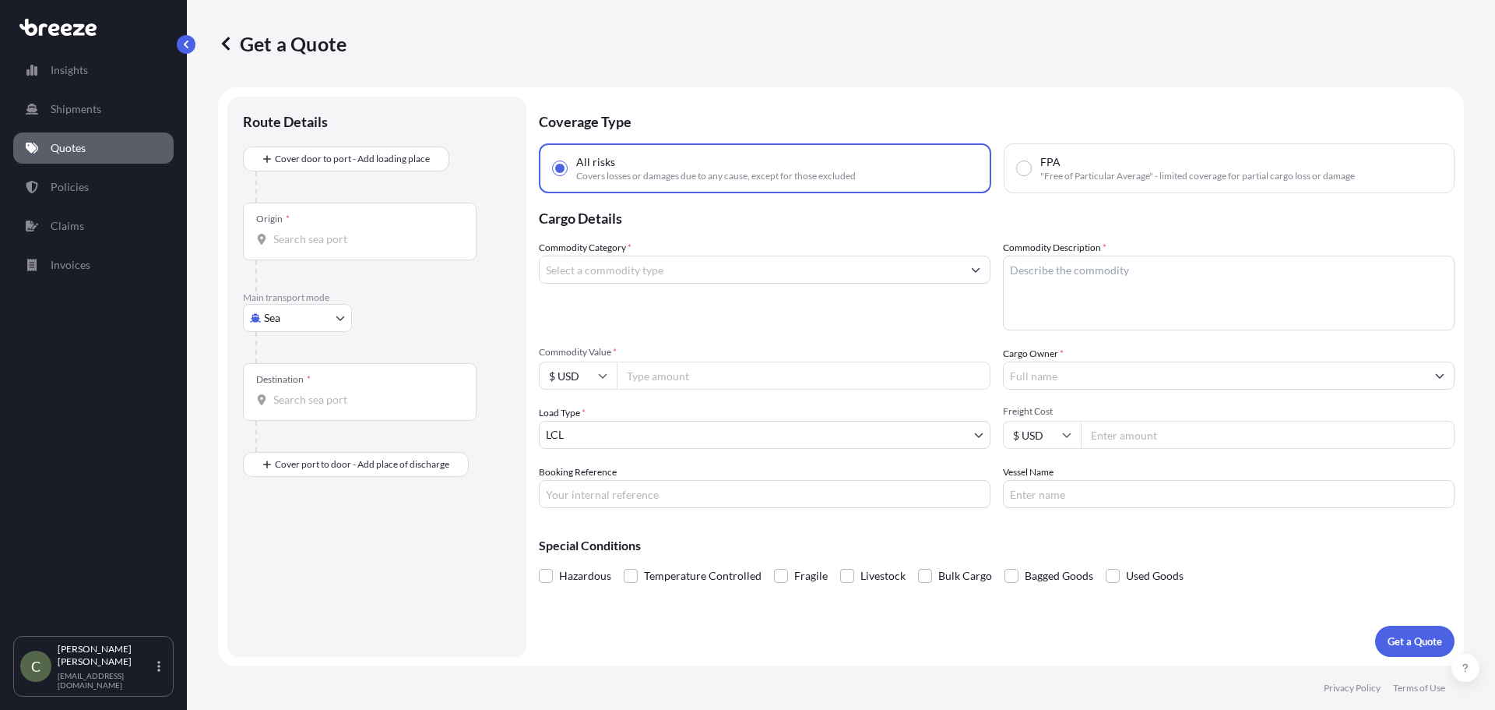
click at [332, 312] on body "Insights Shipments Quotes Policies Claims Invoices C [PERSON_NAME] [EMAIL_ADDRE…" at bounding box center [747, 355] width 1495 height 710
click at [291, 414] on span "Road" at bounding box center [285, 415] width 25 height 16
select select "Road"
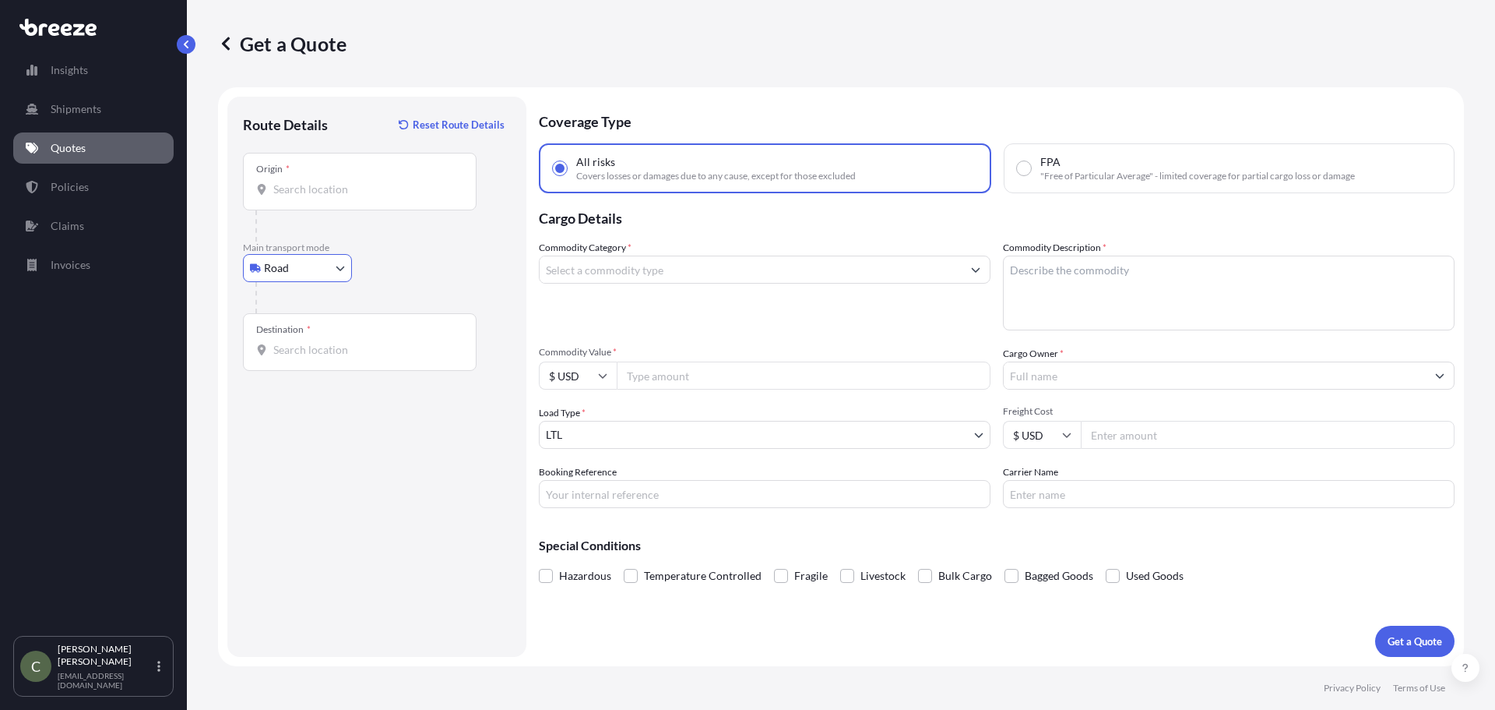
click at [296, 196] on input "Origin *" at bounding box center [365, 189] width 184 height 16
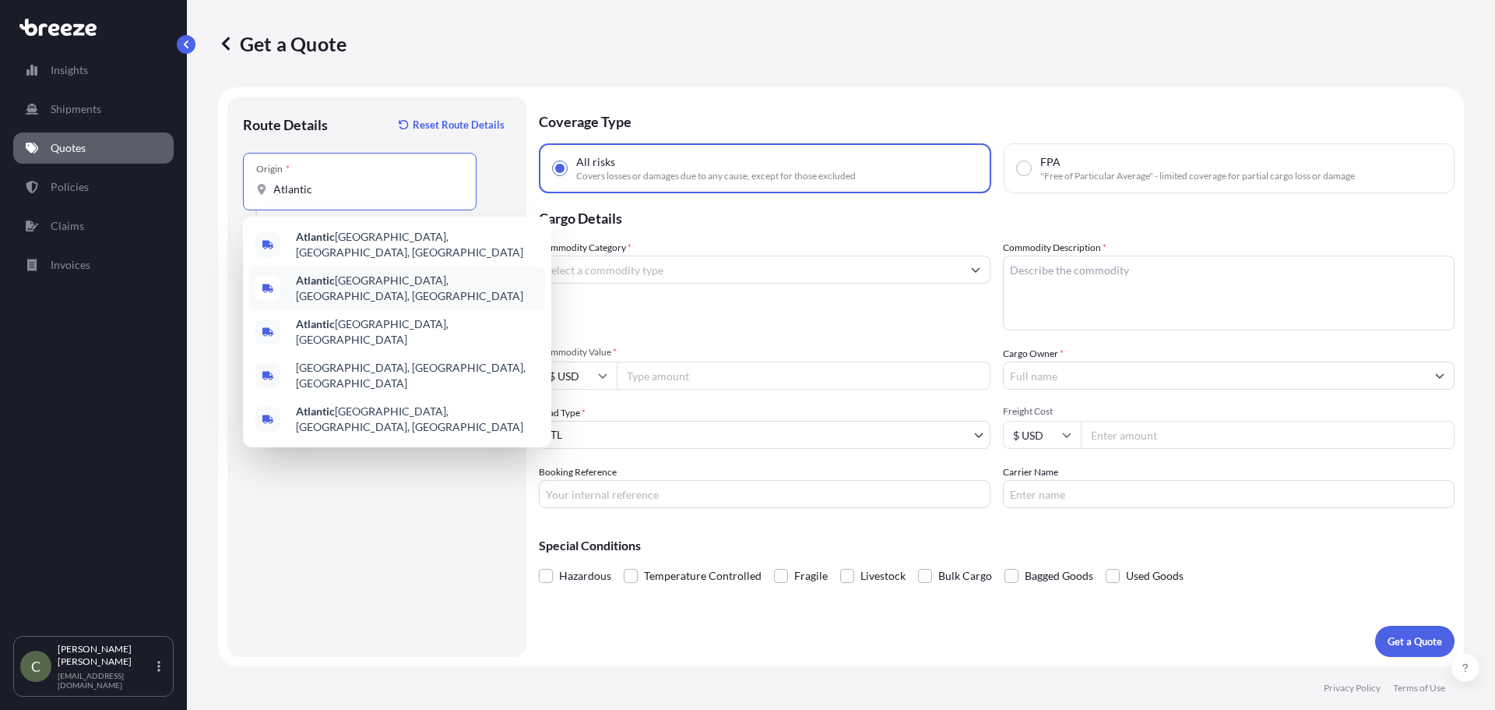
click at [329, 281] on b "Atlantic" at bounding box center [315, 279] width 39 height 13
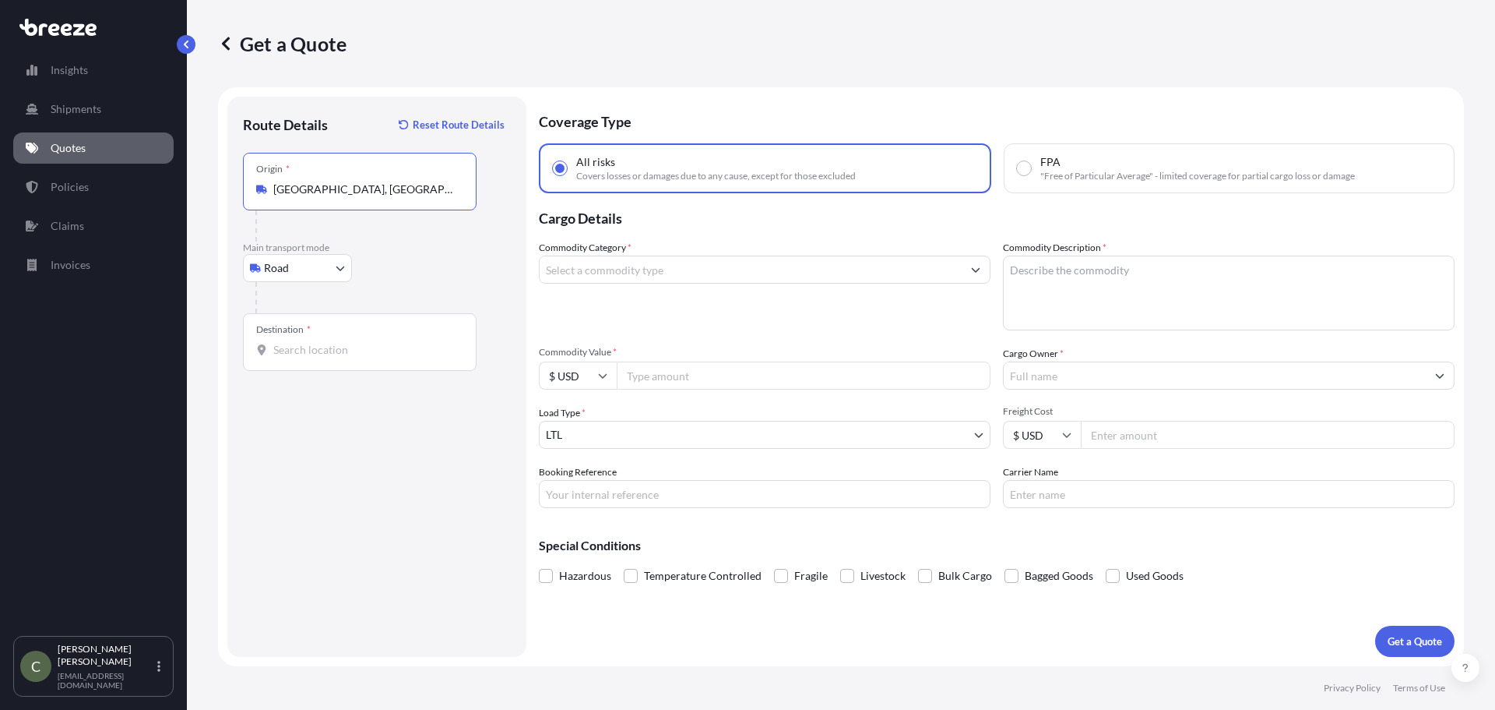
drag, startPoint x: 388, startPoint y: 192, endPoint x: 347, endPoint y: 188, distance: 40.7
click at [347, 188] on input "[GEOGRAPHIC_DATA], [GEOGRAPHIC_DATA], [GEOGRAPHIC_DATA]" at bounding box center [365, 189] width 184 height 16
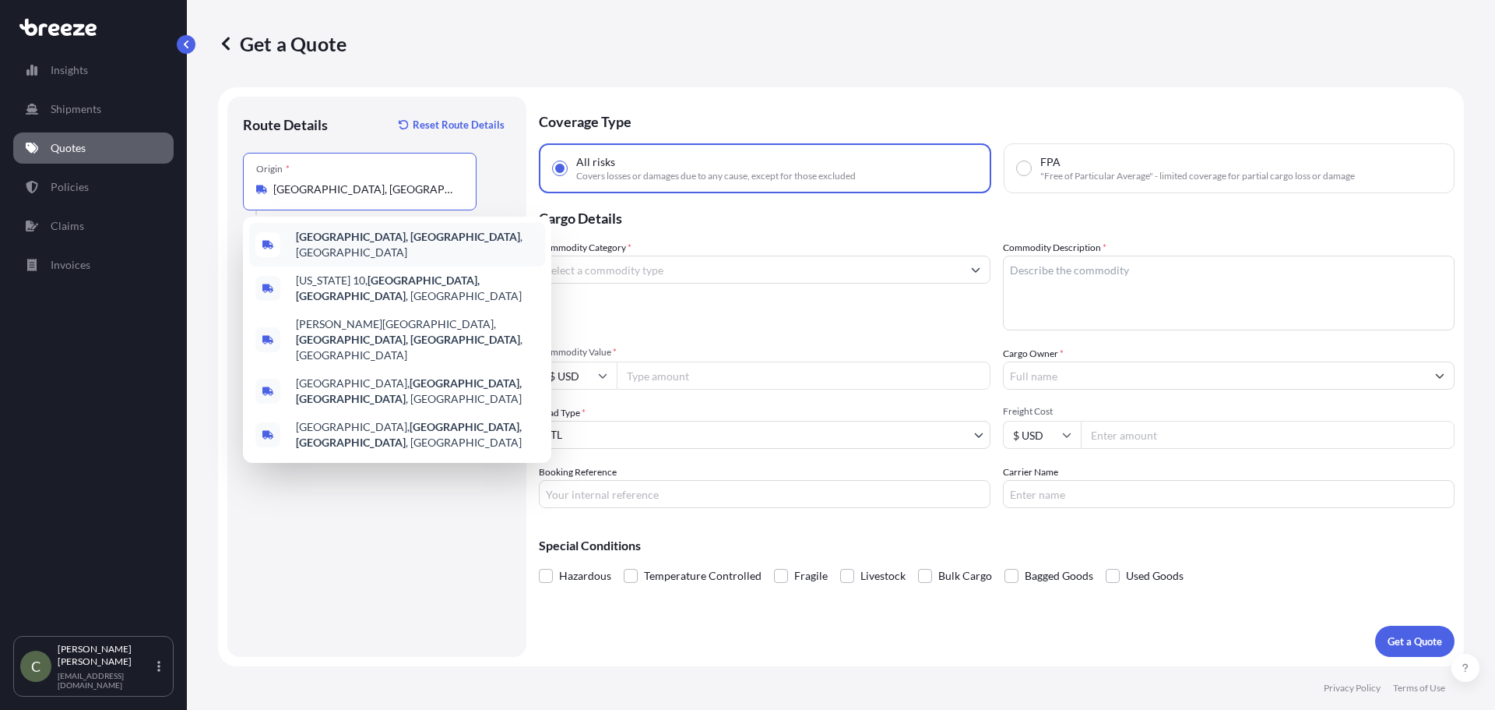
click at [361, 241] on b "[GEOGRAPHIC_DATA], [GEOGRAPHIC_DATA]" at bounding box center [408, 236] width 224 height 13
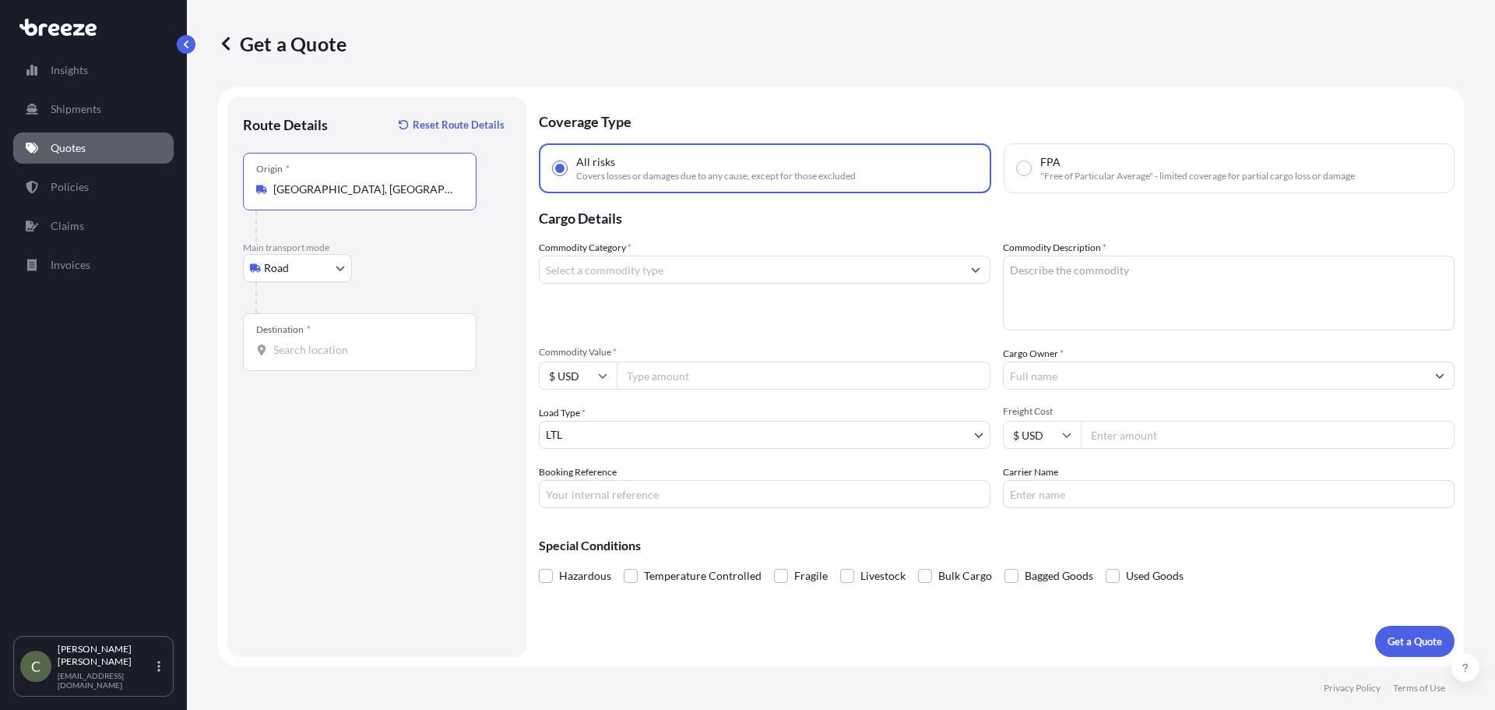
type input "[GEOGRAPHIC_DATA], [GEOGRAPHIC_DATA], [GEOGRAPHIC_DATA]"
click at [296, 358] on div "Destination *" at bounding box center [360, 342] width 234 height 58
click at [296, 358] on input "Destination *" at bounding box center [365, 350] width 184 height 16
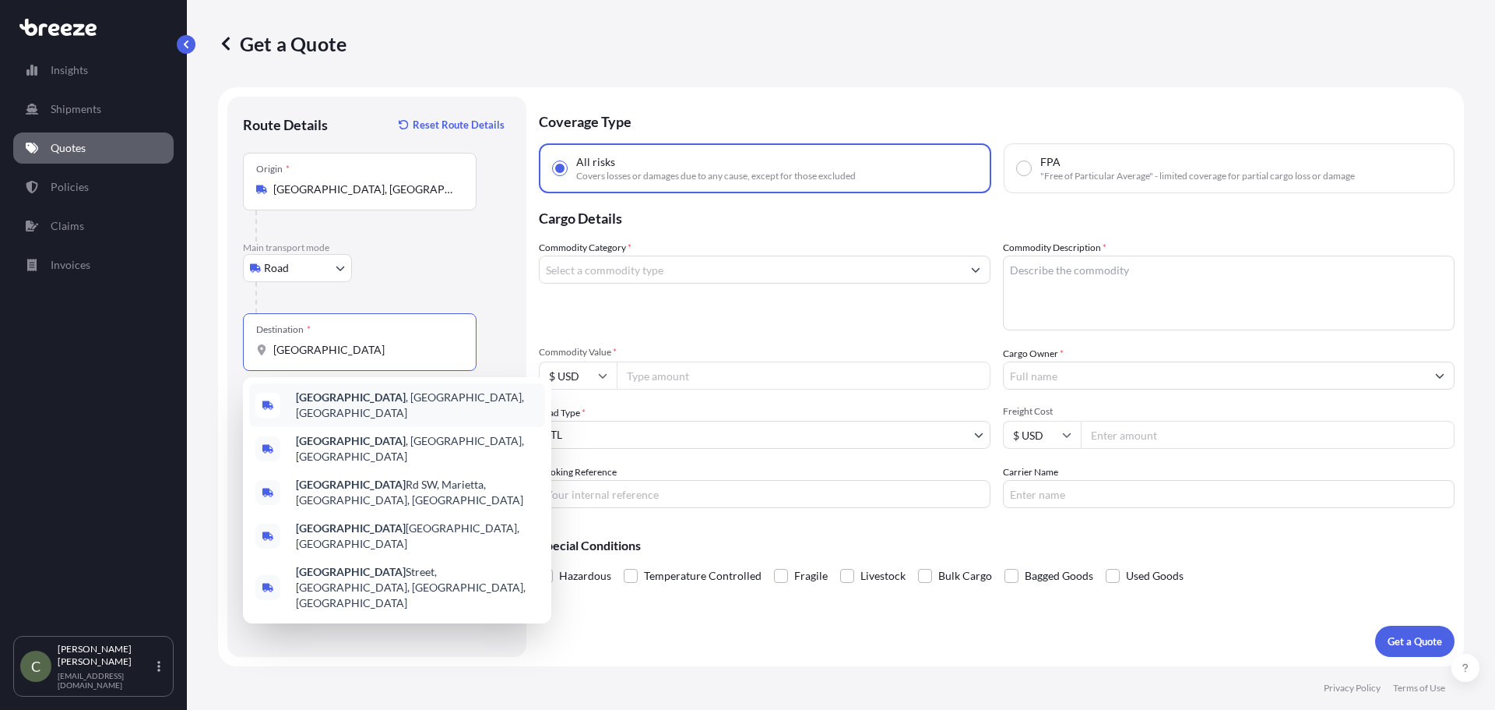
click at [325, 396] on b "[GEOGRAPHIC_DATA]" at bounding box center [351, 396] width 110 height 13
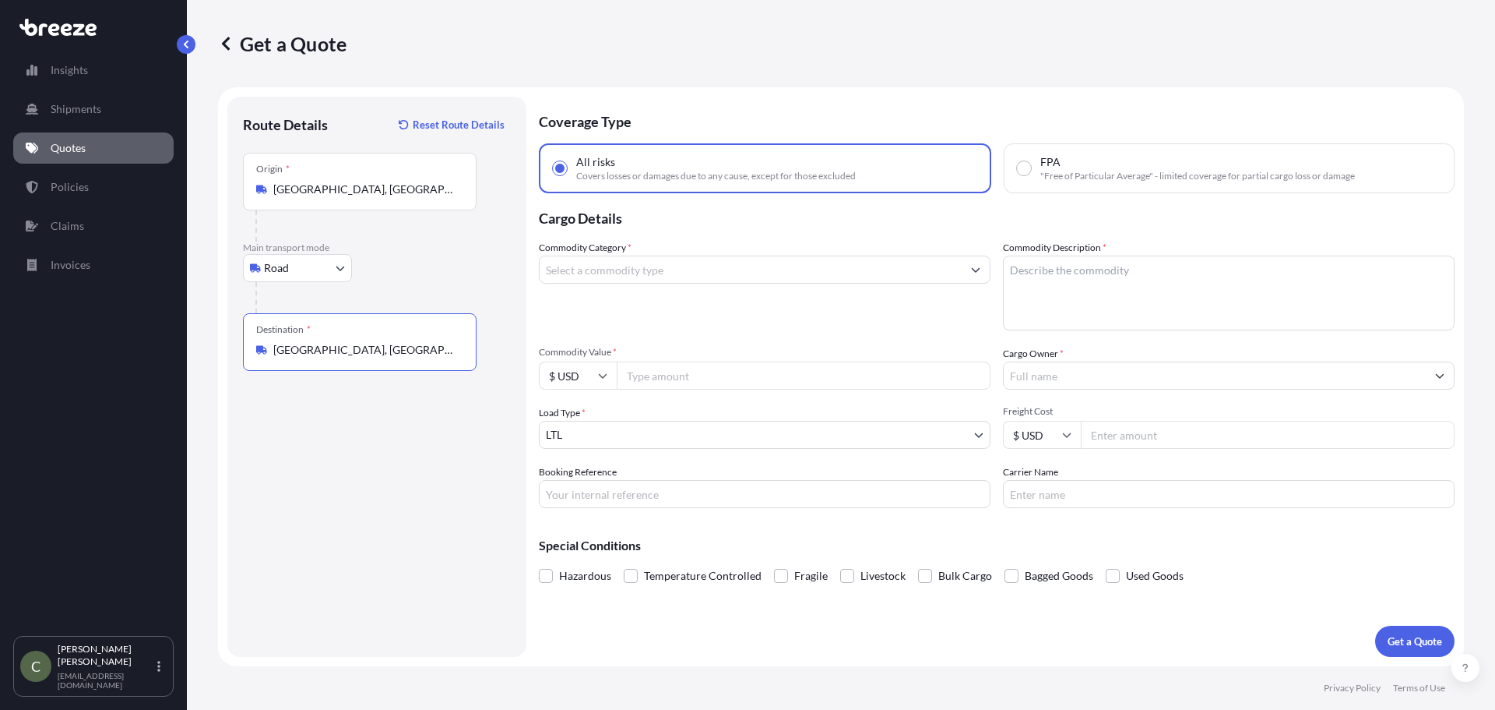
type input "[GEOGRAPHIC_DATA], [GEOGRAPHIC_DATA], [GEOGRAPHIC_DATA]"
click at [648, 268] on input "Commodity Category *" at bounding box center [751, 269] width 422 height 28
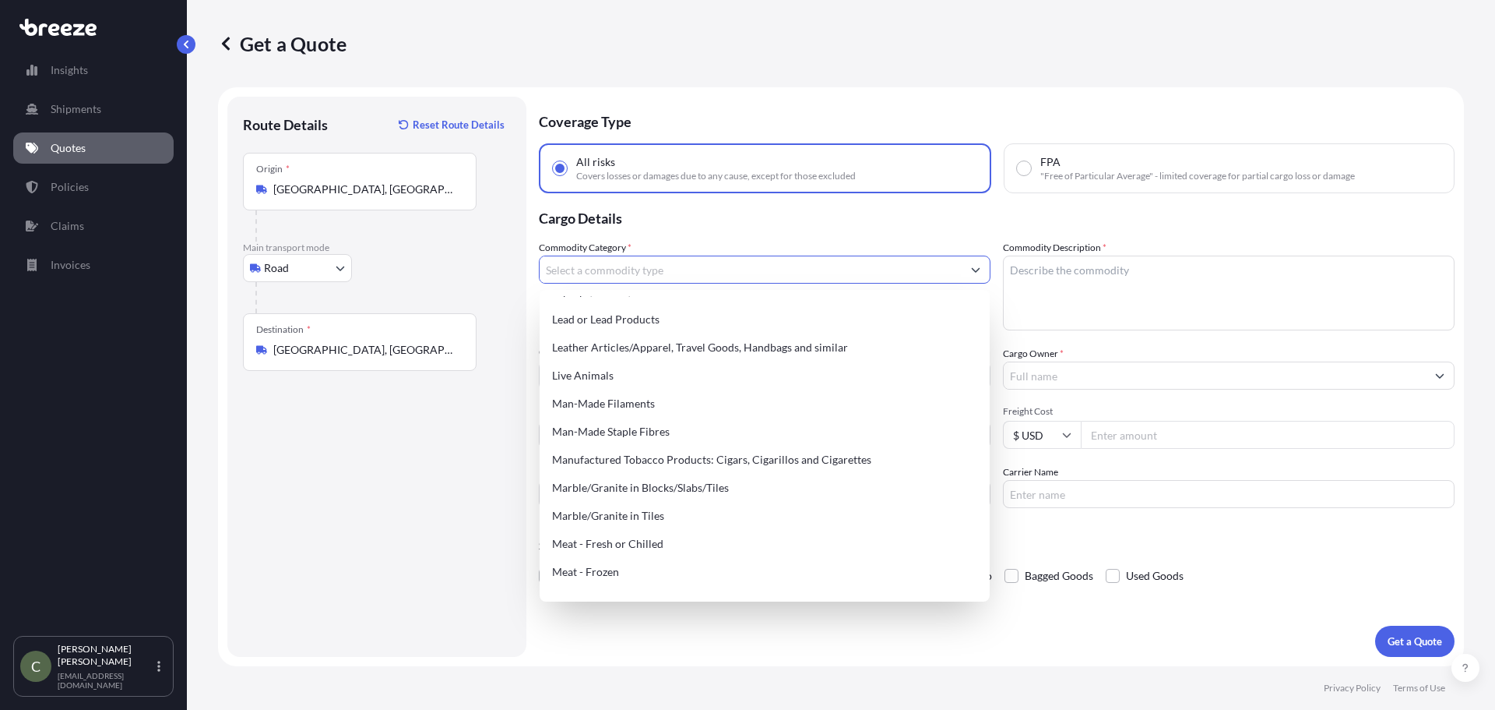
scroll to position [2103, 0]
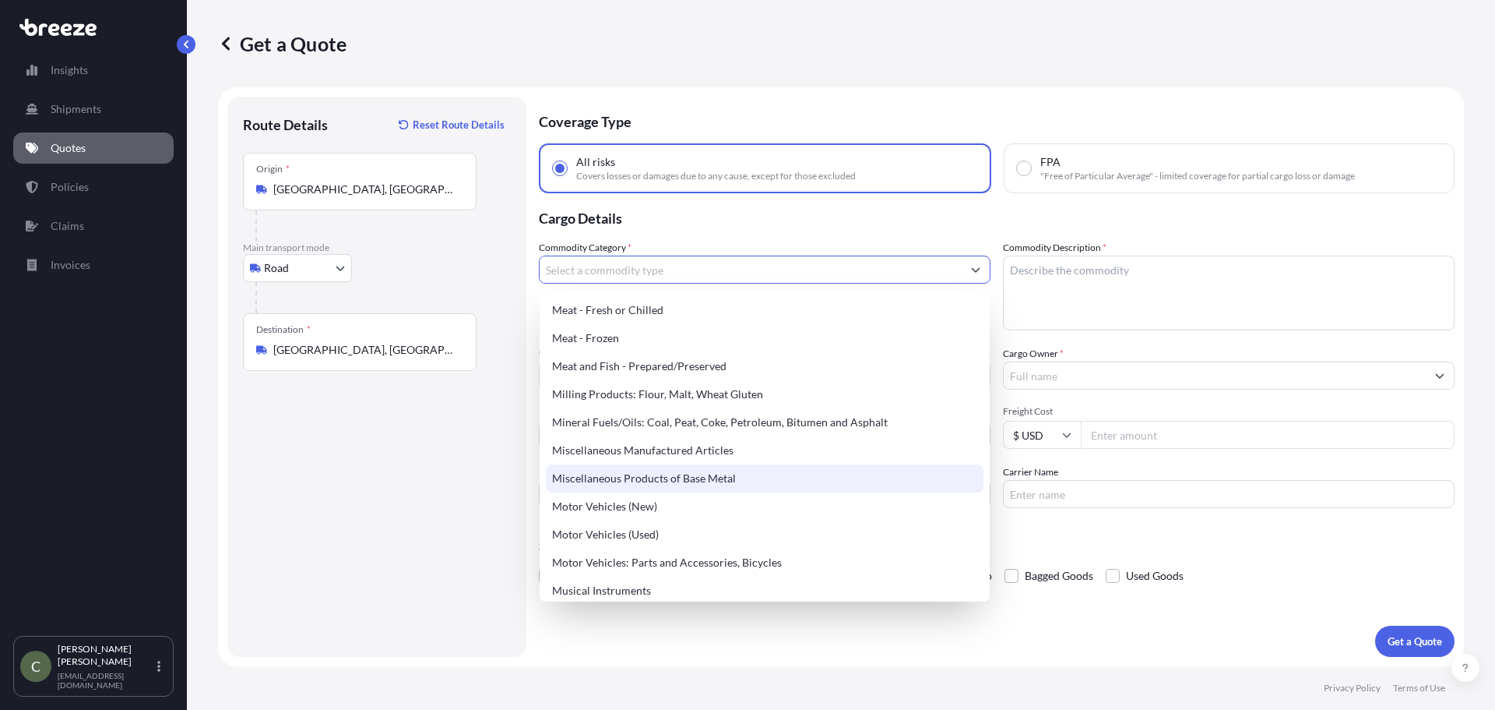
click at [622, 477] on div "Miscellaneous Products of Base Metal" at bounding box center [765, 478] width 438 height 28
type input "Miscellaneous Products of Base Metal"
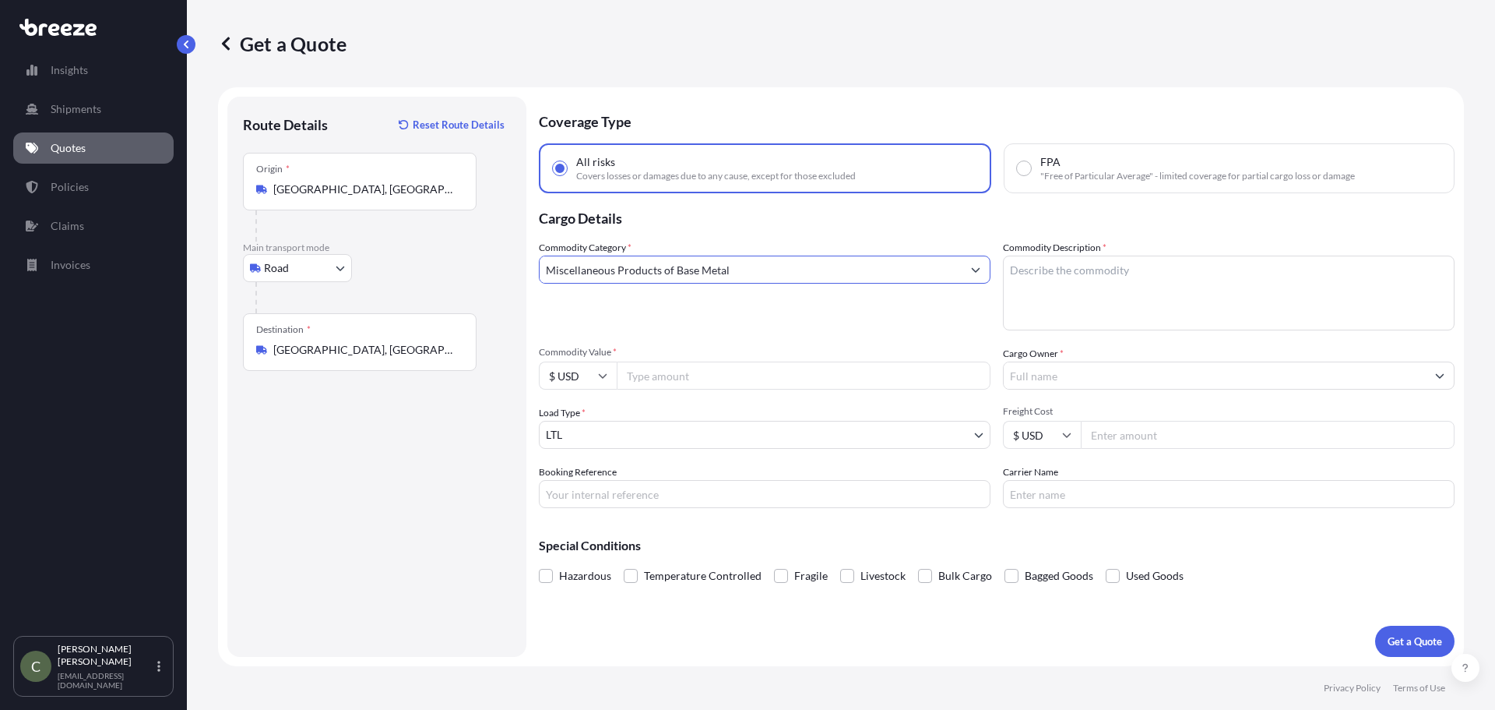
click at [1048, 276] on textarea "Commodity Description *" at bounding box center [1229, 292] width 452 height 75
type textarea "Shuttle Cart Parts"
click at [815, 378] on input "Commodity Value *" at bounding box center [804, 375] width 374 height 28
type input "7402"
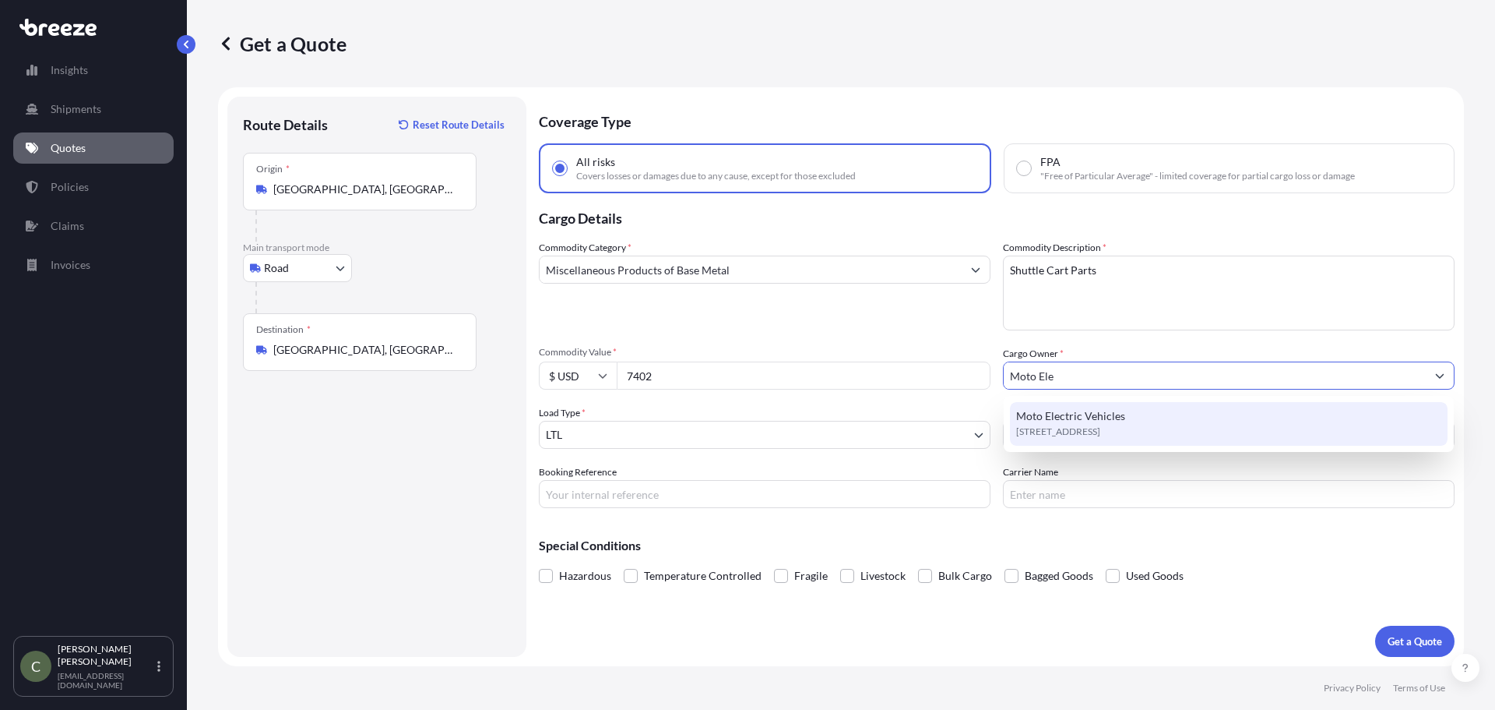
click at [1055, 435] on span "[STREET_ADDRESS]" at bounding box center [1058, 432] width 84 height 16
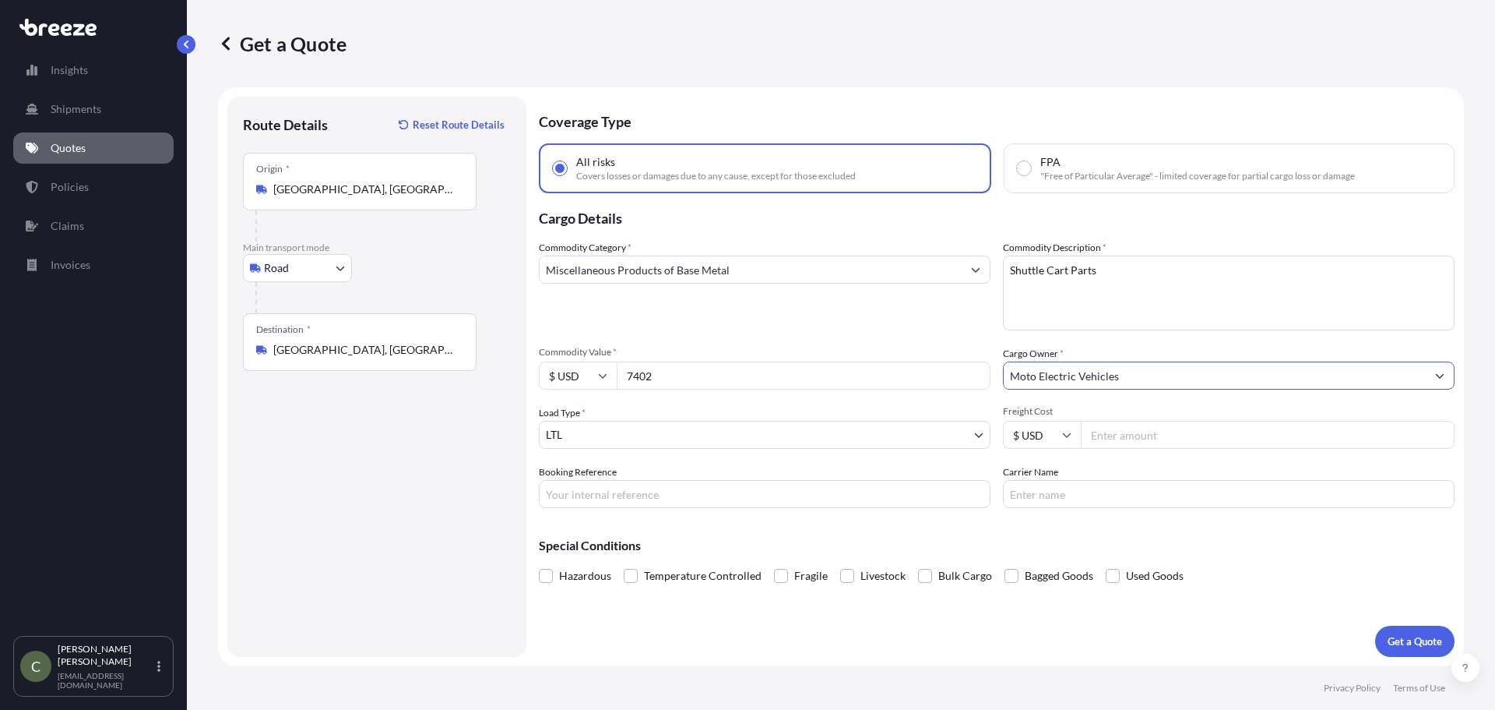
type input "Moto Electric Vehicles"
click at [1161, 442] on input "Freight Cost" at bounding box center [1268, 435] width 374 height 28
type input "122.46"
click at [1413, 643] on p "Get a Quote" at bounding box center [1415, 641] width 55 height 16
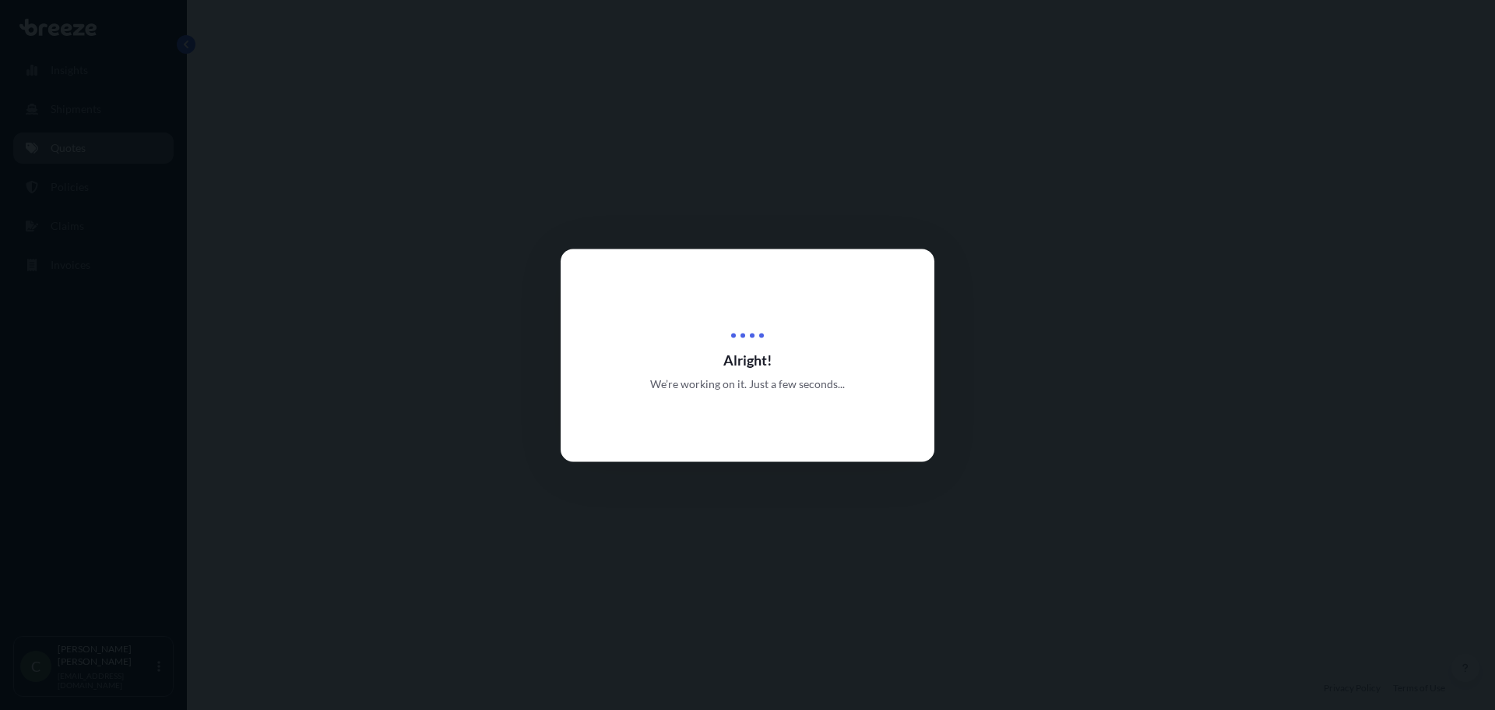
select select "Road"
select select "1"
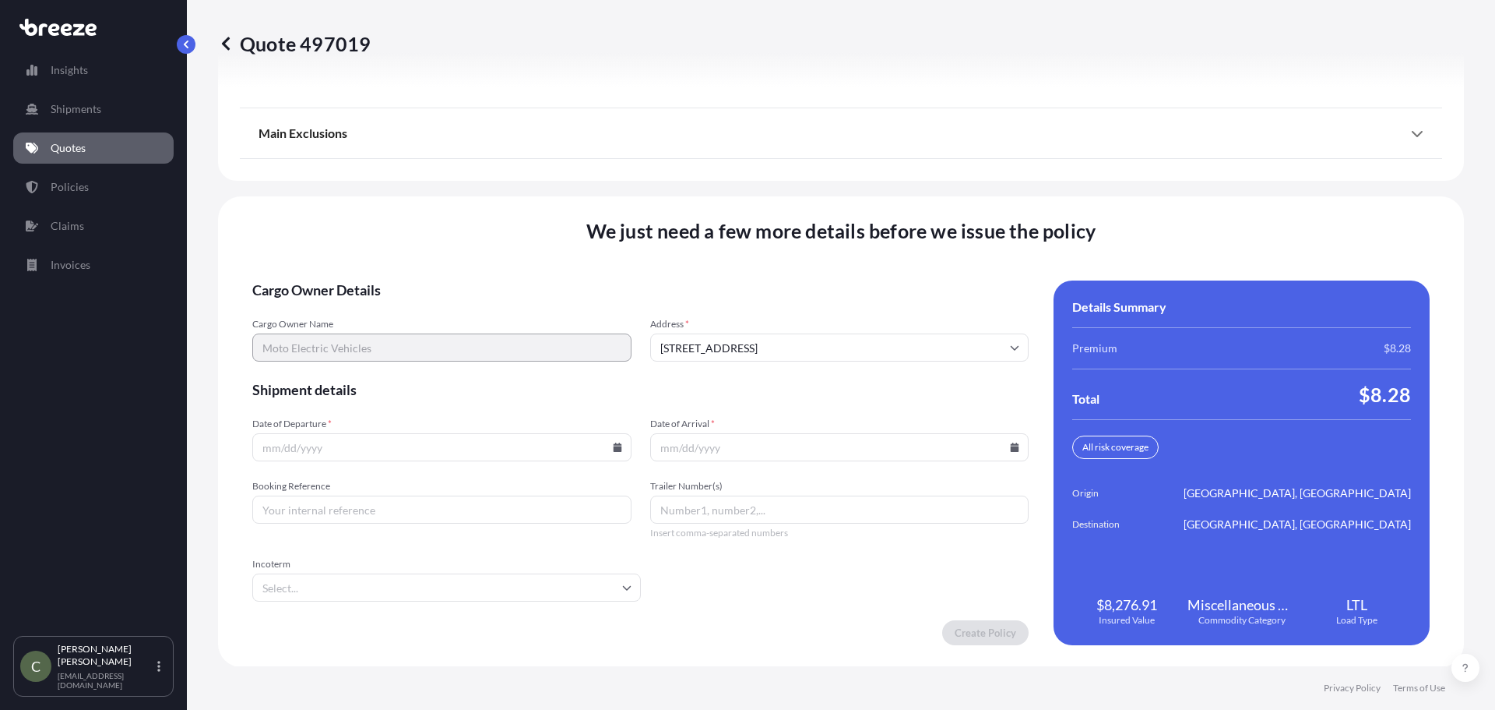
scroll to position [2010, 0]
click at [476, 450] on input "Date of Departure *" at bounding box center [441, 446] width 379 height 28
click at [618, 451] on input "Date of Departure *" at bounding box center [441, 446] width 379 height 28
click at [613, 446] on icon at bounding box center [617, 446] width 9 height 9
drag, startPoint x: 371, startPoint y: 329, endPoint x: 652, endPoint y: 383, distance: 286.3
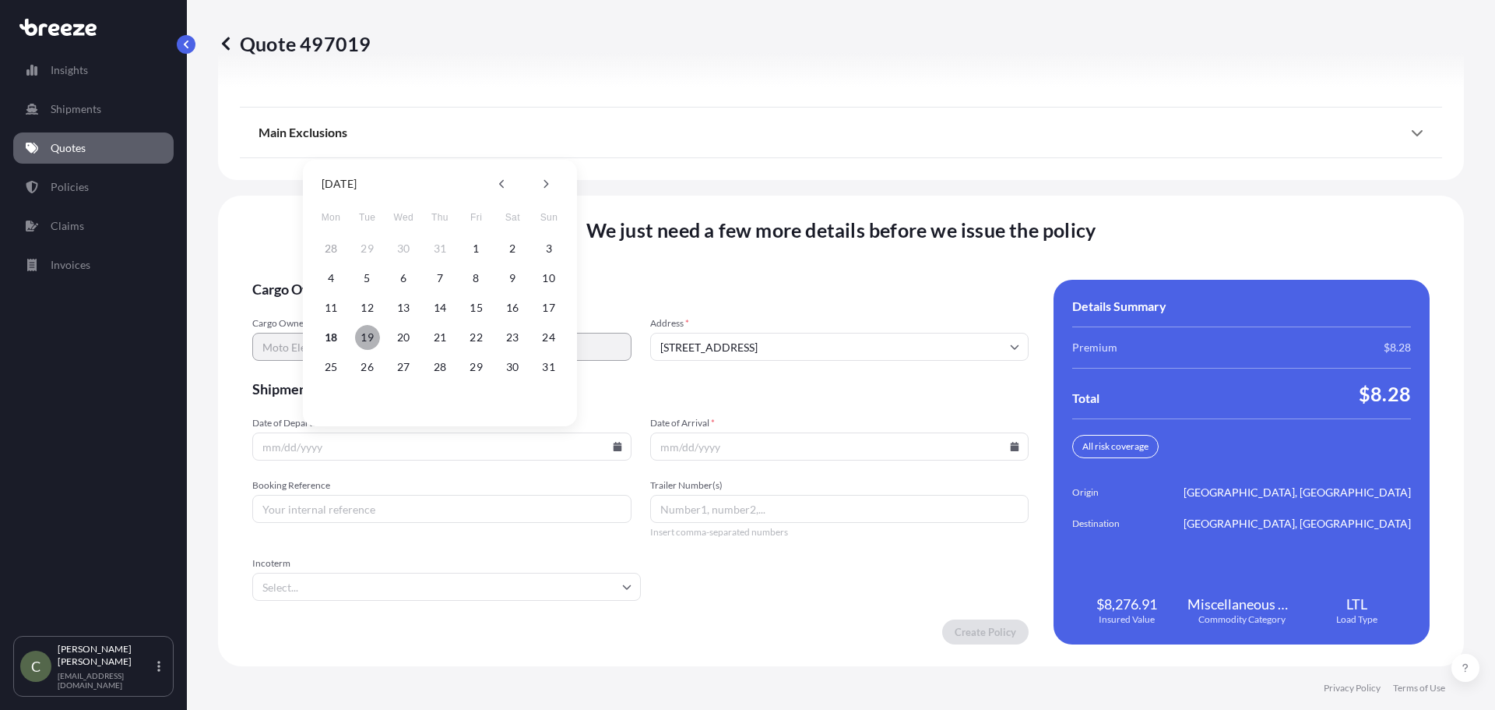
click at [378, 328] on div "18 19 20 21 22 23 24" at bounding box center [439, 337] width 249 height 28
click at [366, 341] on button "19" at bounding box center [367, 337] width 25 height 25
type input "[DATE]"
click at [772, 448] on input "Date of Arrival *" at bounding box center [839, 446] width 379 height 28
click at [1011, 446] on icon at bounding box center [1015, 446] width 9 height 9
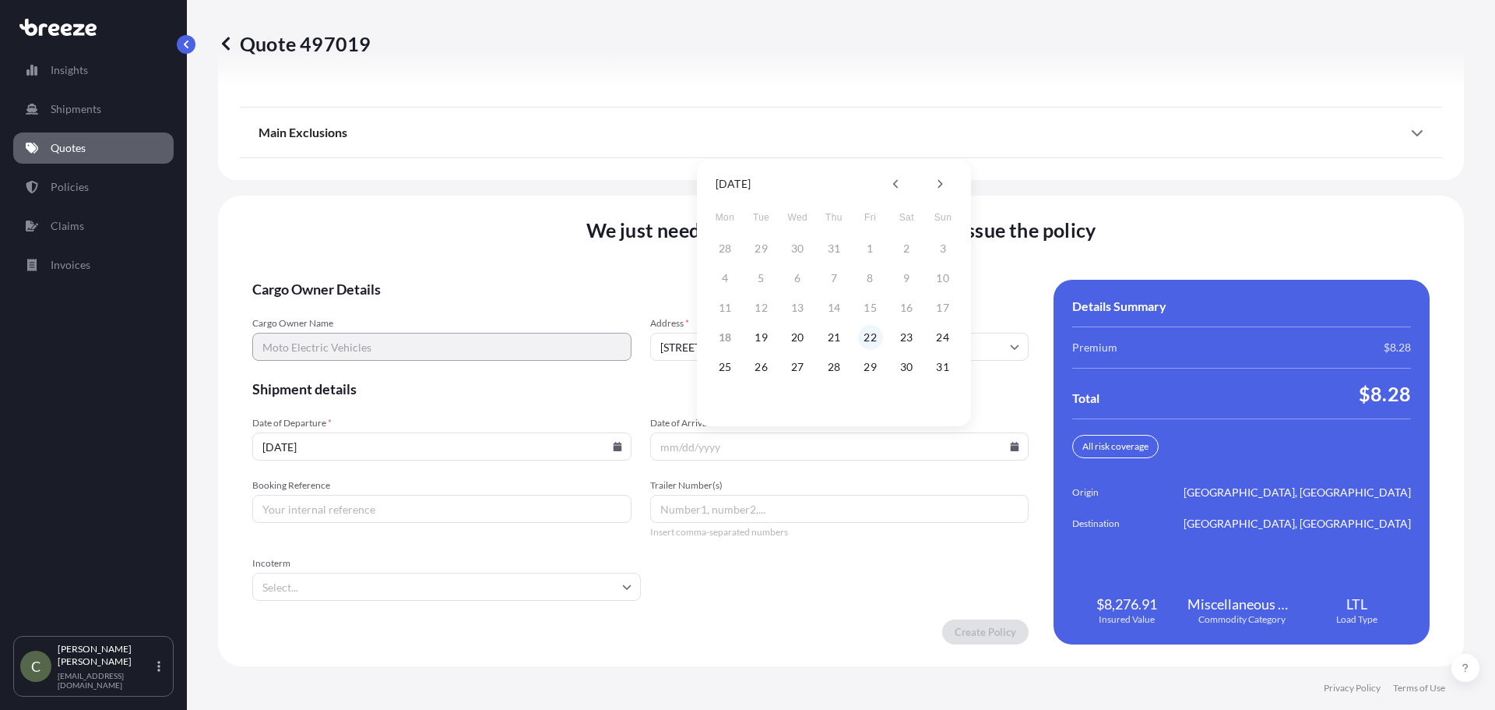
click at [874, 335] on button "22" at bounding box center [870, 337] width 25 height 25
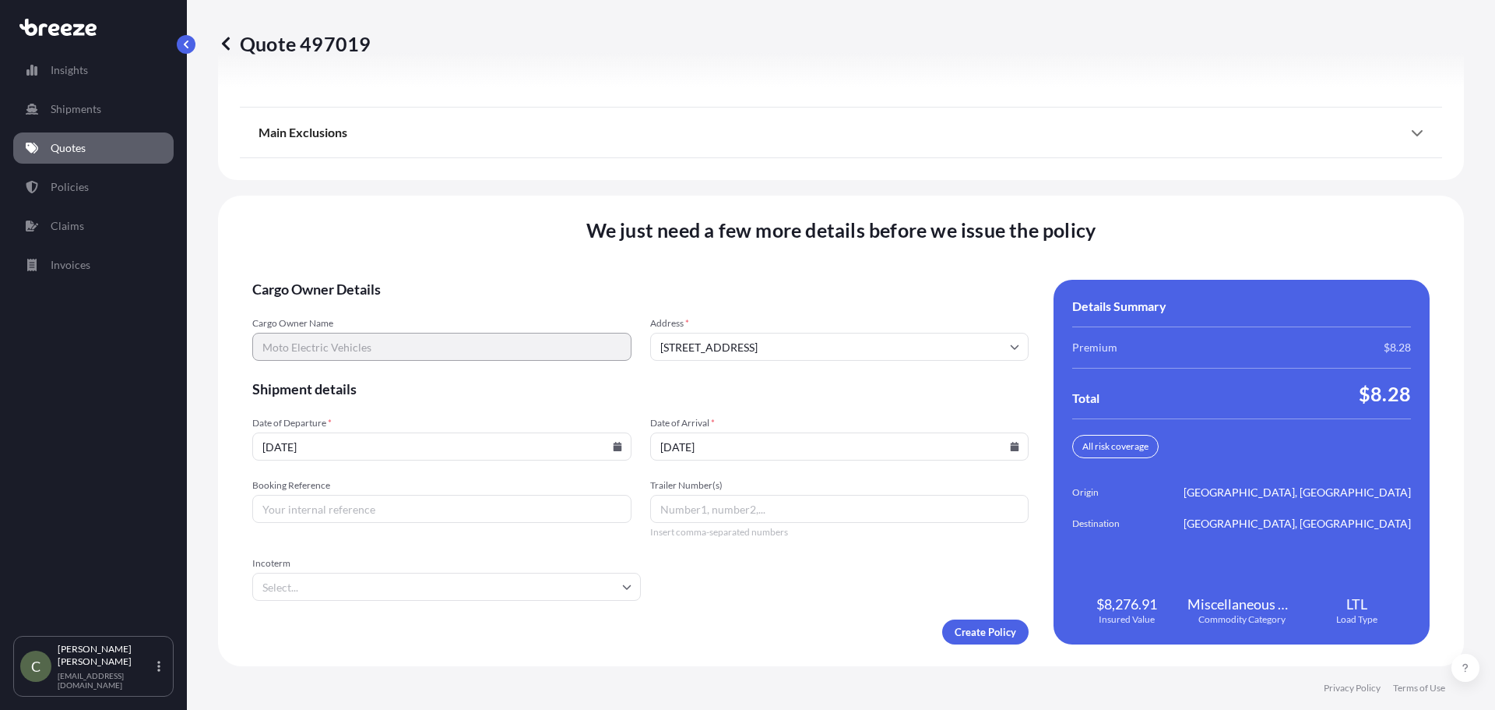
type input "[DATE]"
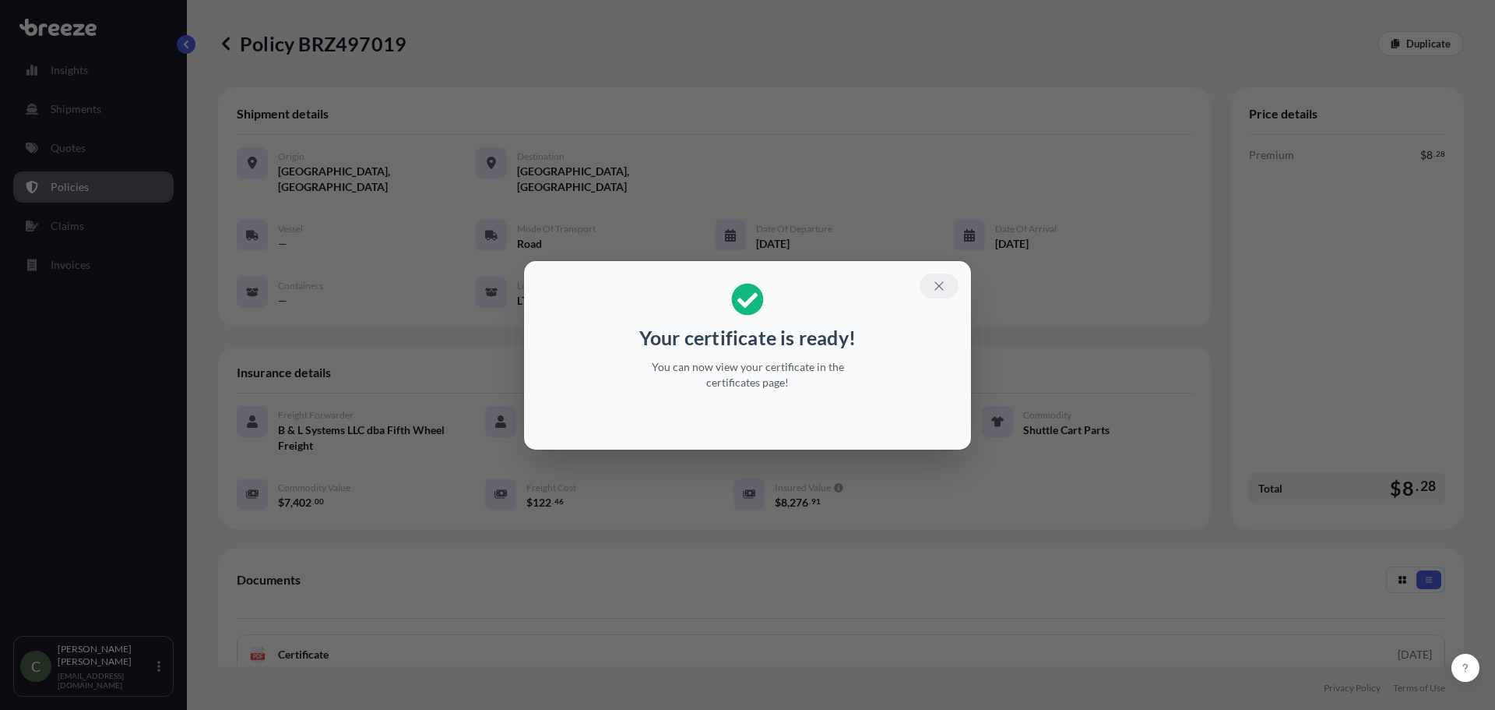
click at [935, 285] on icon "button" at bounding box center [939, 286] width 14 height 14
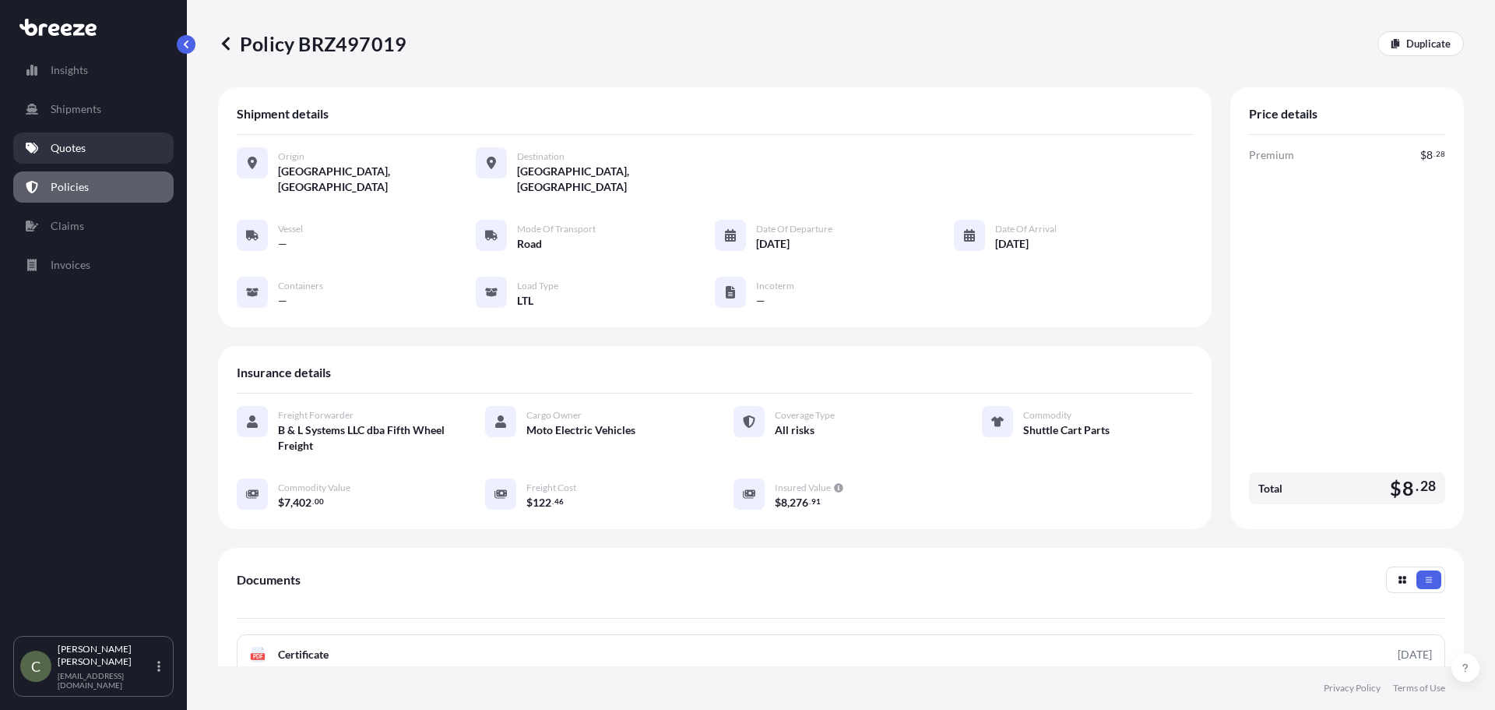
click at [83, 143] on p "Quotes" at bounding box center [68, 148] width 35 height 16
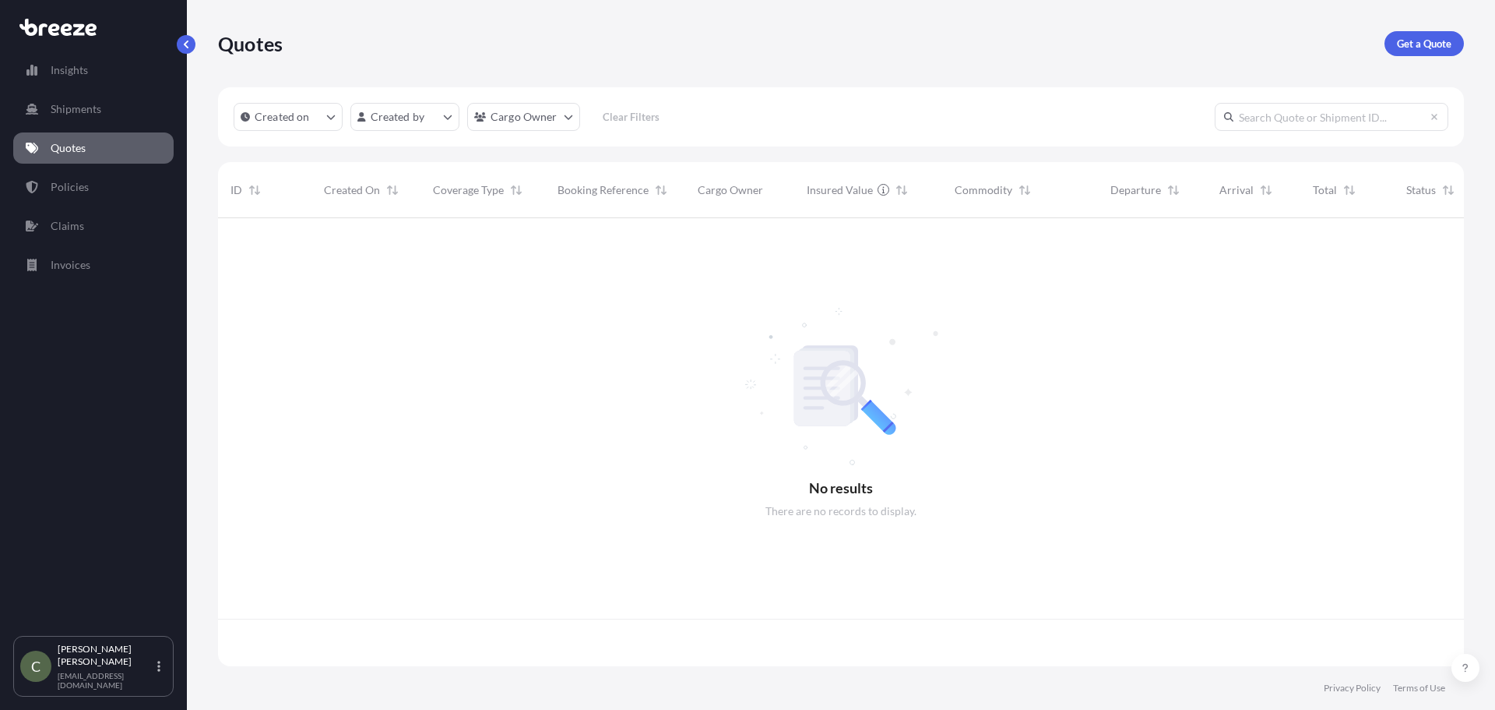
scroll to position [445, 1235]
